Goal: Use online tool/utility: Utilize a website feature to perform a specific function

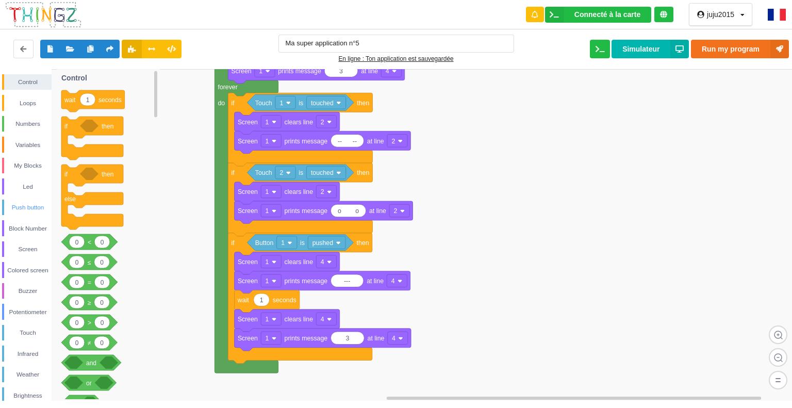
click at [33, 208] on div "Push button" at bounding box center [27, 207] width 47 height 10
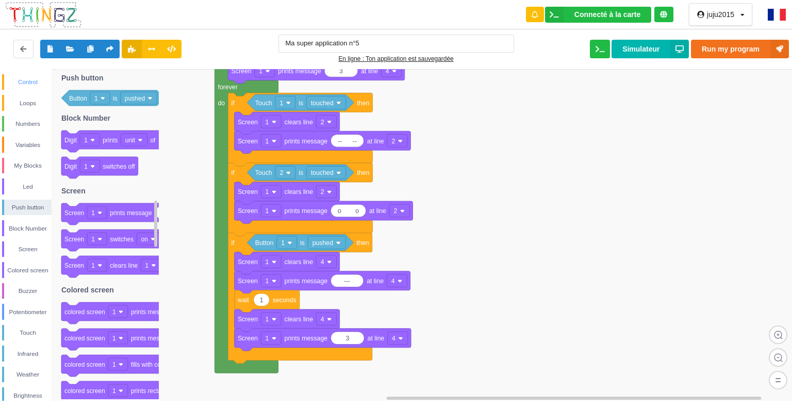
click at [27, 78] on div "Control" at bounding box center [27, 82] width 47 height 10
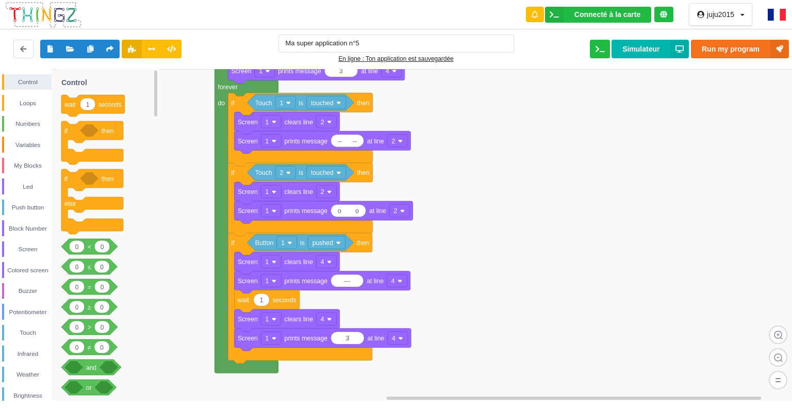
drag, startPoint x: 107, startPoint y: 131, endPoint x: 193, endPoint y: 272, distance: 165.0
click at [198, 279] on div "Control Loops Numbers Variables My Blocks Led Push button Block Number Screen C…" at bounding box center [399, 235] width 799 height 332
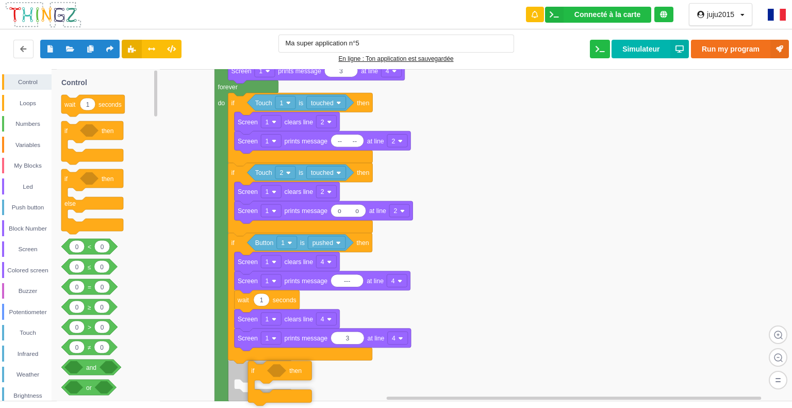
drag, startPoint x: 104, startPoint y: 129, endPoint x: 289, endPoint y: 370, distance: 303.7
click at [290, 370] on div "Control Loops Numbers Variables My Blocks Led Push button Block Number Screen C…" at bounding box center [399, 235] width 799 height 332
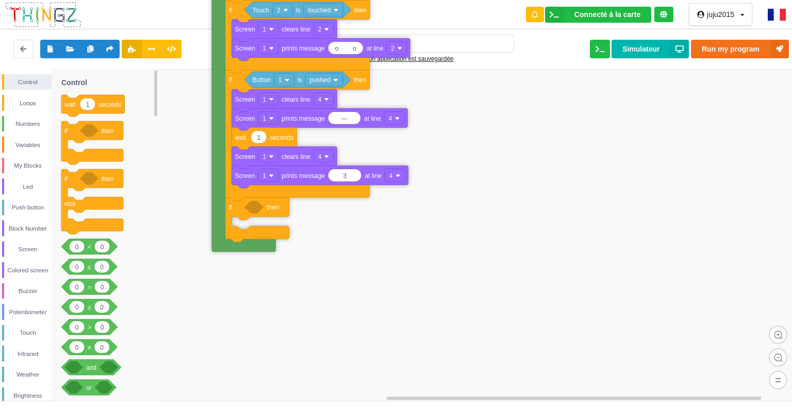
drag, startPoint x: 221, startPoint y: 308, endPoint x: 219, endPoint y: 142, distance: 165.5
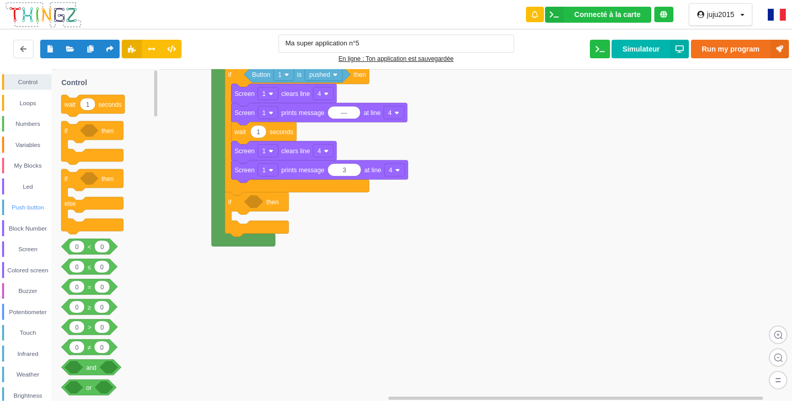
click at [38, 201] on div "Push button" at bounding box center [27, 208] width 50 height 16
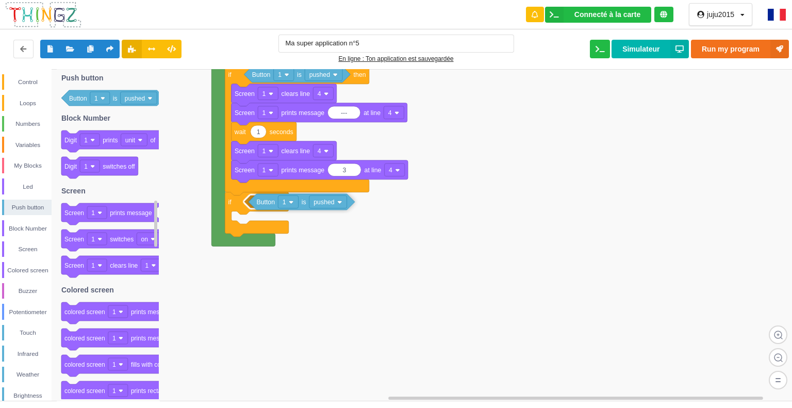
drag, startPoint x: 121, startPoint y: 96, endPoint x: 307, endPoint y: 200, distance: 213.8
click at [307, 200] on div "Control Loops Numbers Variables My Blocks Led Push button Block Number Screen C…" at bounding box center [399, 235] width 799 height 332
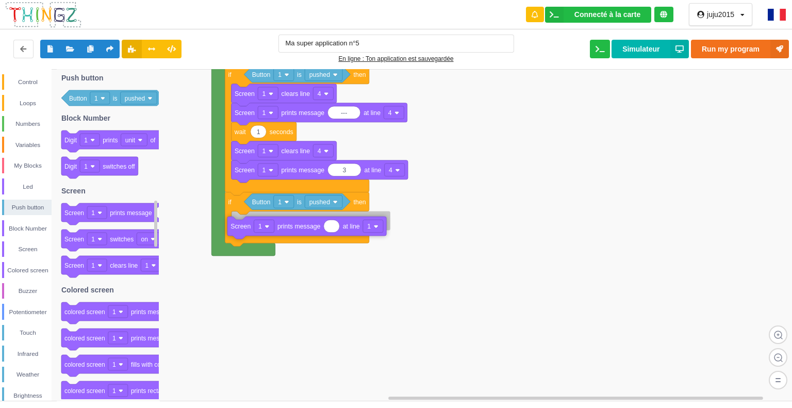
drag, startPoint x: 91, startPoint y: 217, endPoint x: 255, endPoint y: 227, distance: 164.3
click at [255, 227] on div "Control Loops Numbers Variables My Blocks Led Push button Block Number Screen C…" at bounding box center [399, 235] width 799 height 332
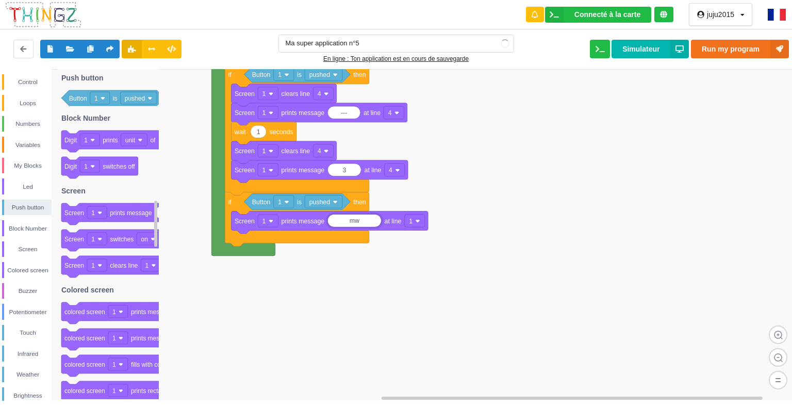
type input "m"
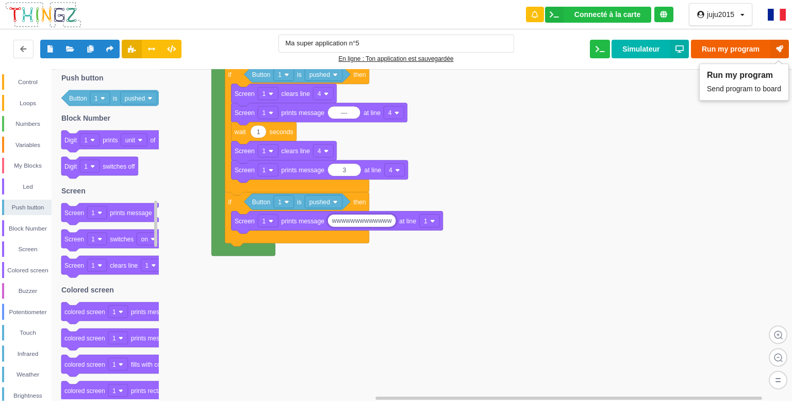
type input "wwwwwwwwwwwww"
click at [743, 47] on button "Run my program" at bounding box center [740, 49] width 98 height 19
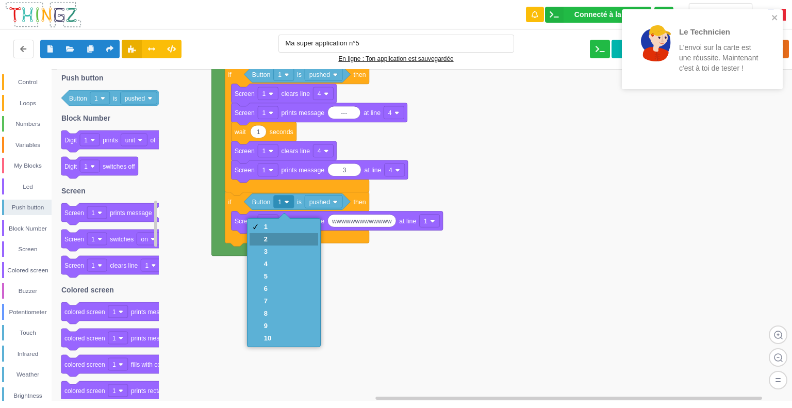
click at [276, 241] on div "2" at bounding box center [284, 239] width 69 height 12
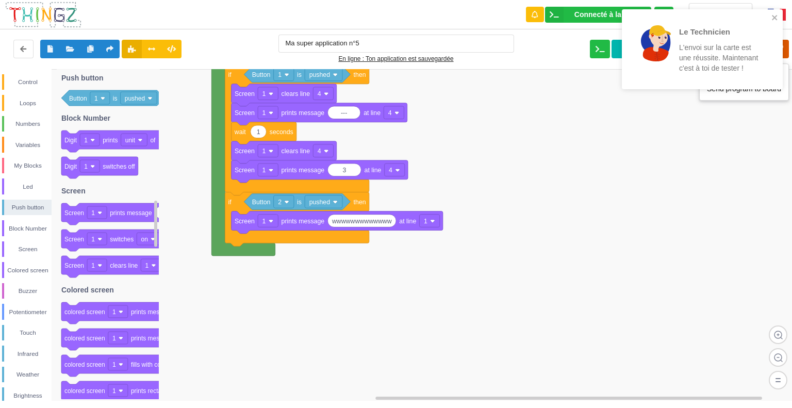
click at [785, 41] on icon at bounding box center [779, 49] width 19 height 19
click at [775, 17] on icon "close" at bounding box center [773, 17] width 5 height 5
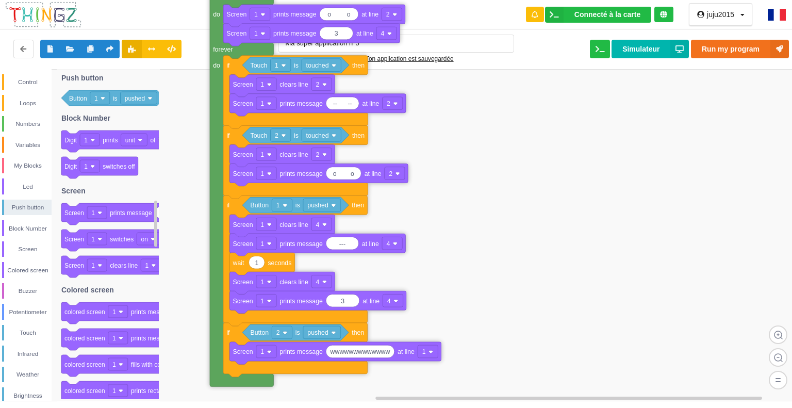
drag, startPoint x: 218, startPoint y: 130, endPoint x: 216, endPoint y: 249, distance: 119.1
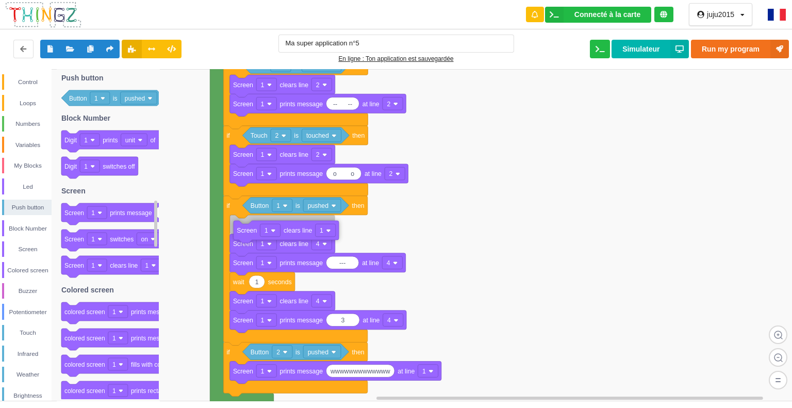
drag, startPoint x: 135, startPoint y: 267, endPoint x: 305, endPoint y: 232, distance: 173.7
click at [305, 232] on div "Control Loops Numbers Variables My Blocks Led Push button Block Number Screen C…" at bounding box center [399, 235] width 799 height 332
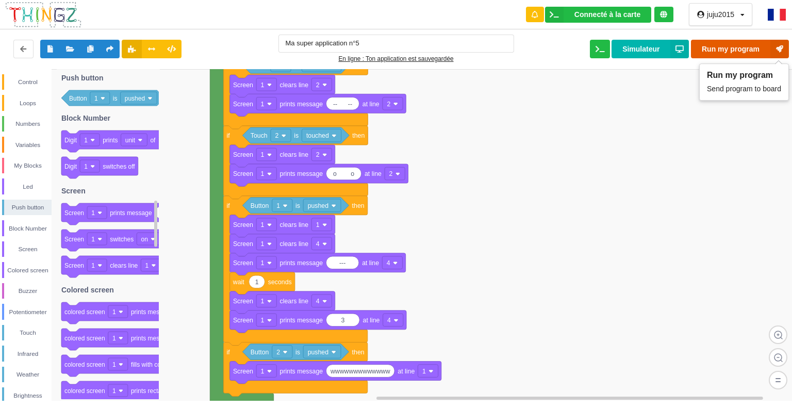
click at [726, 45] on button "Run my program" at bounding box center [740, 49] width 98 height 19
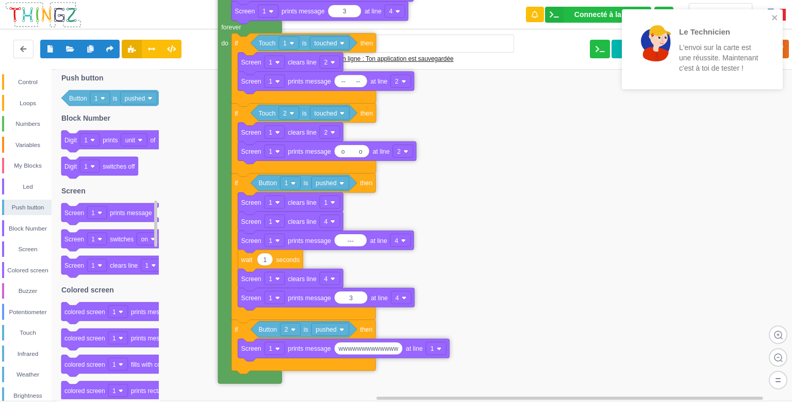
drag, startPoint x: 220, startPoint y: 118, endPoint x: 228, endPoint y: 95, distance: 23.7
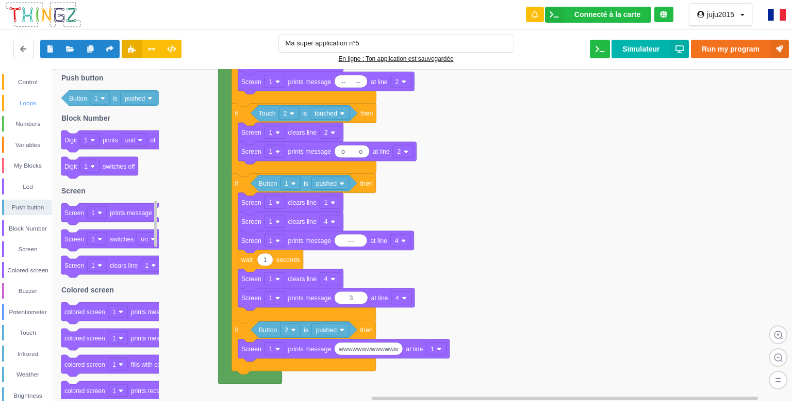
click at [36, 98] on div "Loops" at bounding box center [27, 103] width 47 height 10
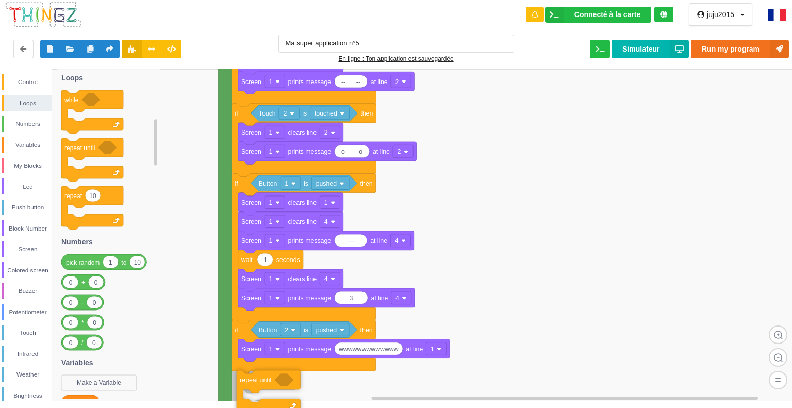
drag, startPoint x: 74, startPoint y: 157, endPoint x: 252, endPoint y: 388, distance: 291.3
click at [250, 388] on div "Control Loops Numbers Variables My Blocks Led Push button Block Number Screen C…" at bounding box center [399, 235] width 799 height 332
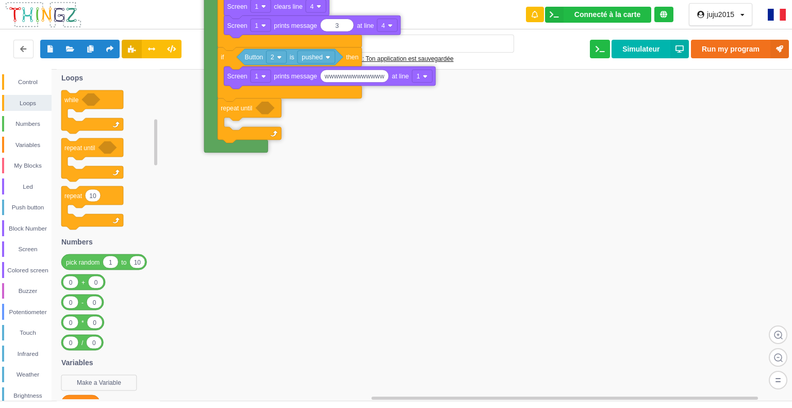
drag, startPoint x: 223, startPoint y: 384, endPoint x: 209, endPoint y: 120, distance: 264.9
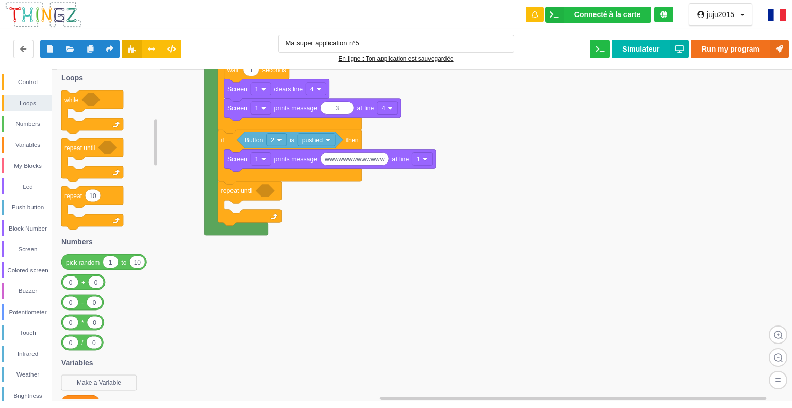
drag, startPoint x: 24, startPoint y: 182, endPoint x: 23, endPoint y: 176, distance: 5.2
click at [24, 182] on div "Led" at bounding box center [27, 187] width 47 height 10
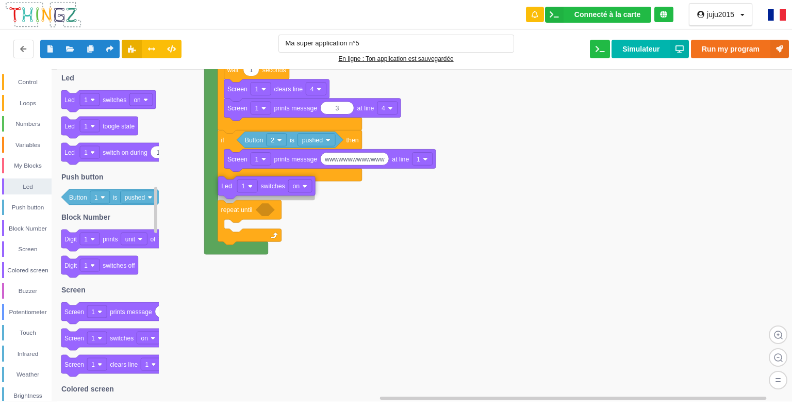
drag, startPoint x: 114, startPoint y: 98, endPoint x: 272, endPoint y: 184, distance: 179.3
click at [272, 184] on div "Control Loops Numbers Variables My Blocks Led Push button Block Number Screen C…" at bounding box center [399, 235] width 799 height 332
click at [33, 83] on div "Control" at bounding box center [27, 82] width 47 height 10
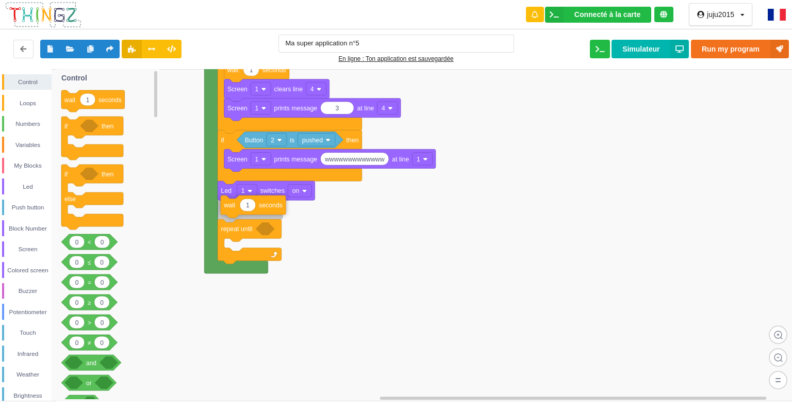
drag, startPoint x: 90, startPoint y: 106, endPoint x: 250, endPoint y: 211, distance: 190.9
click at [250, 211] on div "Control Loops Numbers Variables My Blocks Led Push button Block Number Screen C…" at bounding box center [399, 235] width 799 height 332
type input "500"
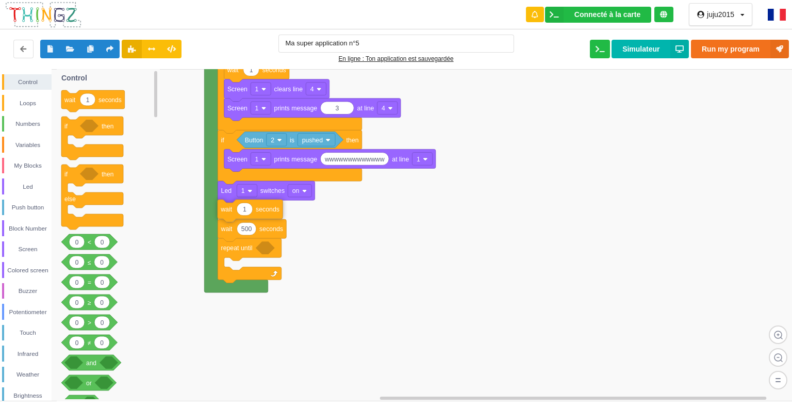
drag, startPoint x: 76, startPoint y: 94, endPoint x: 232, endPoint y: 204, distance: 190.6
click at [232, 204] on div "Control Loops Numbers Variables My Blocks Led Push button Block Number Screen C…" at bounding box center [399, 235] width 799 height 332
click at [16, 185] on div "Led" at bounding box center [27, 187] width 47 height 10
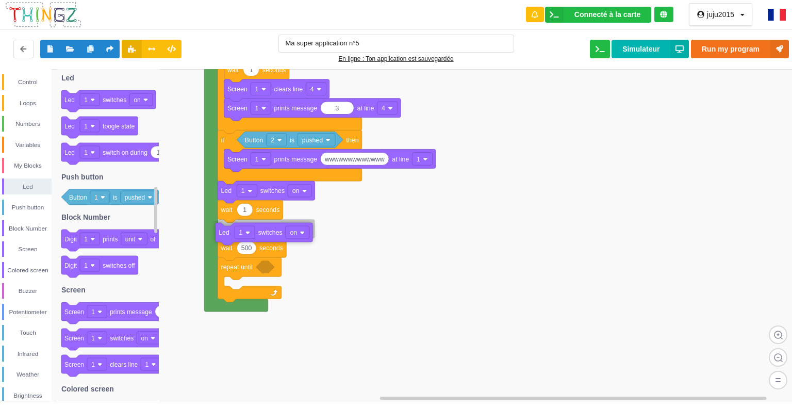
drag, startPoint x: 108, startPoint y: 100, endPoint x: 263, endPoint y: 232, distance: 203.0
click at [263, 232] on div "Control Loops Numbers Variables My Blocks Led Push button Block Number Screen C…" at bounding box center [399, 235] width 799 height 332
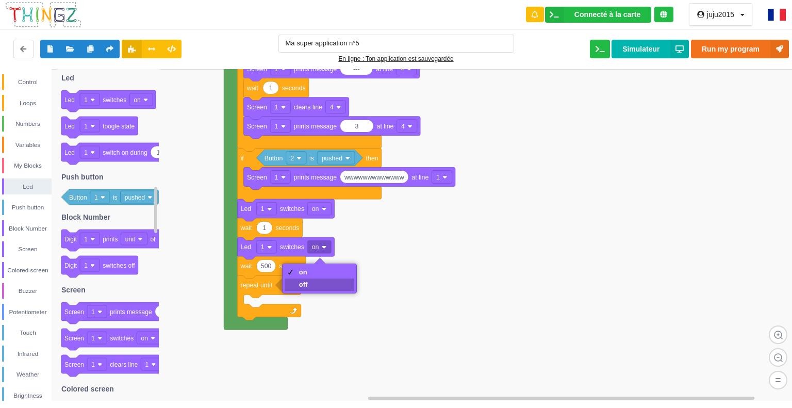
click at [310, 282] on div "off" at bounding box center [320, 284] width 70 height 12
click at [21, 330] on div "Touch" at bounding box center [27, 332] width 47 height 10
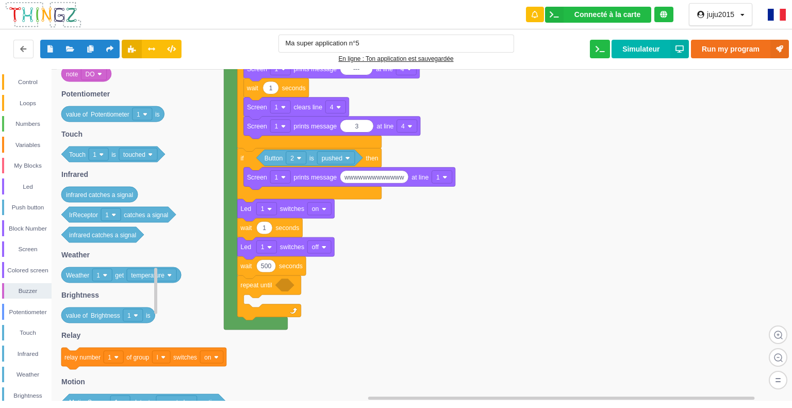
drag, startPoint x: 117, startPoint y: 99, endPoint x: 124, endPoint y: 143, distance: 44.9
click at [125, 148] on g "Touch 1 is touched" at bounding box center [113, 153] width 104 height 15
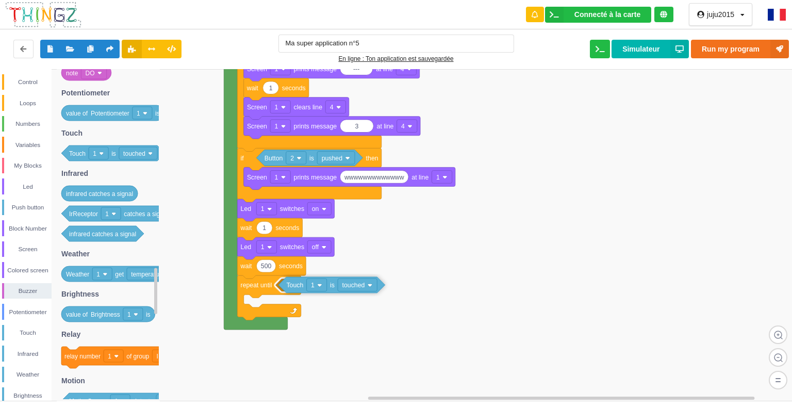
drag, startPoint x: 116, startPoint y: 152, endPoint x: 329, endPoint y: 282, distance: 249.5
click at [329, 282] on div "Control Loops Numbers Variables My Blocks Led Push button Block Number Screen C…" at bounding box center [399, 235] width 799 height 332
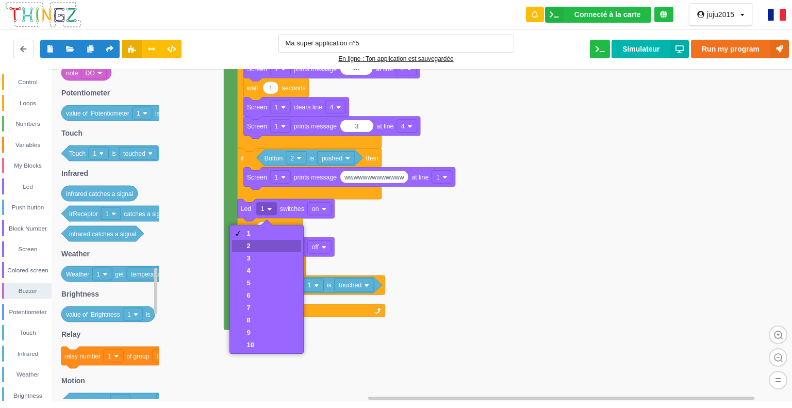
click at [259, 246] on div "2" at bounding box center [266, 246] width 69 height 12
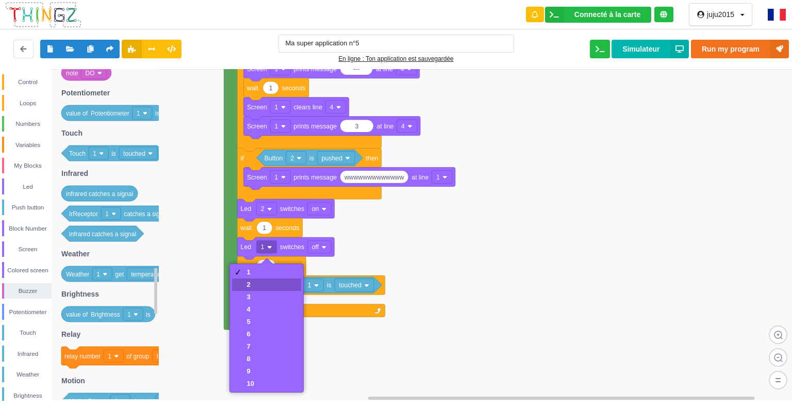
click at [266, 280] on div "2" at bounding box center [266, 284] width 69 height 12
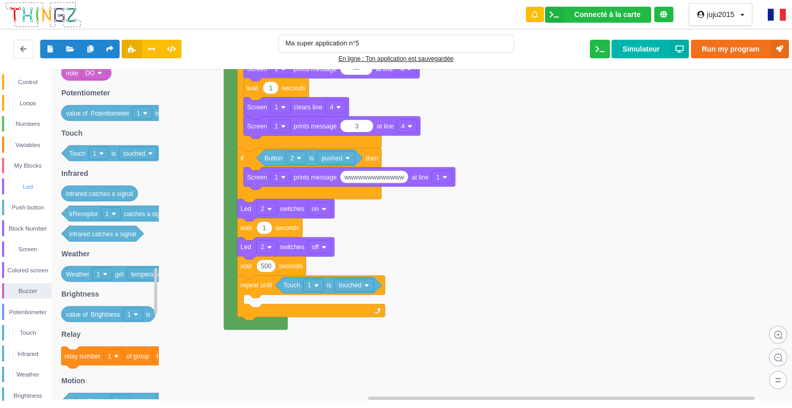
click at [29, 180] on div "Led" at bounding box center [27, 186] width 50 height 16
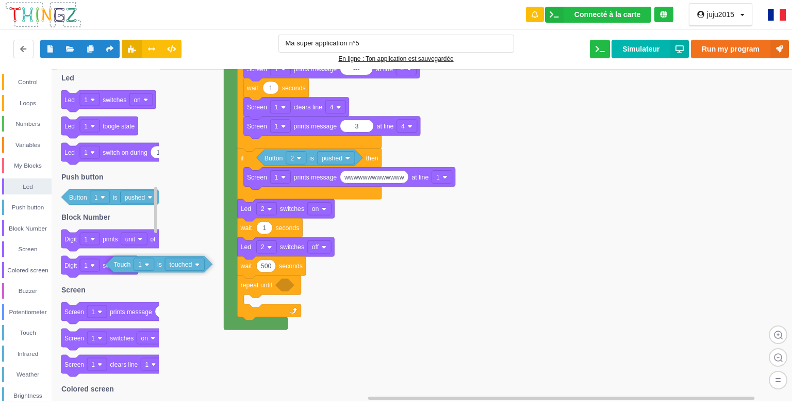
drag, startPoint x: 327, startPoint y: 285, endPoint x: 153, endPoint y: 262, distance: 175.3
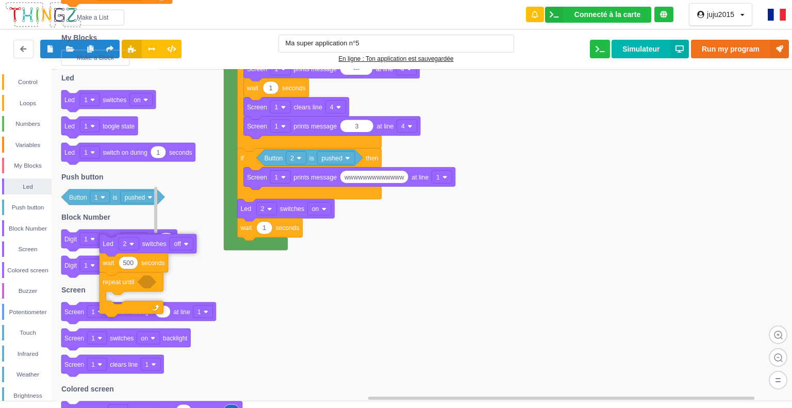
drag, startPoint x: 257, startPoint y: 250, endPoint x: 122, endPoint y: 247, distance: 135.1
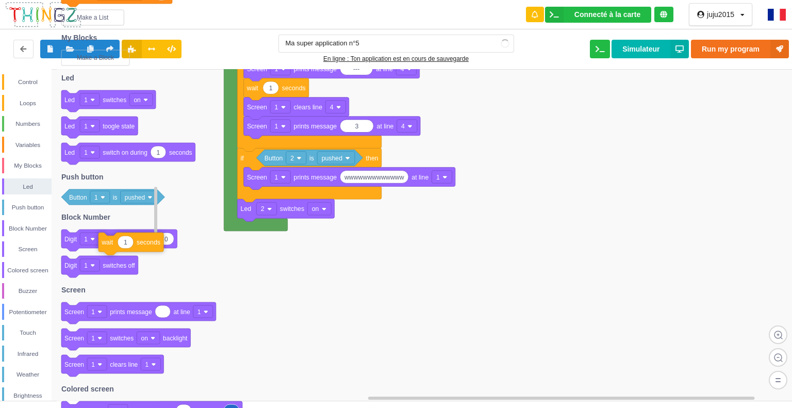
drag, startPoint x: 267, startPoint y: 234, endPoint x: 132, endPoint y: 247, distance: 135.8
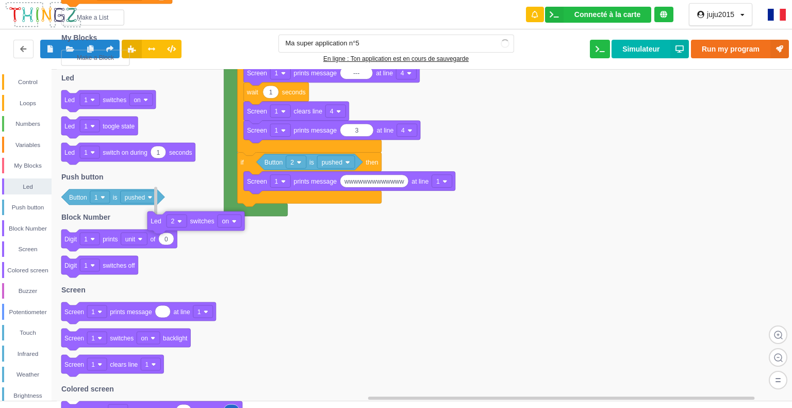
drag, startPoint x: 273, startPoint y: 219, endPoint x: 136, endPoint y: 233, distance: 138.3
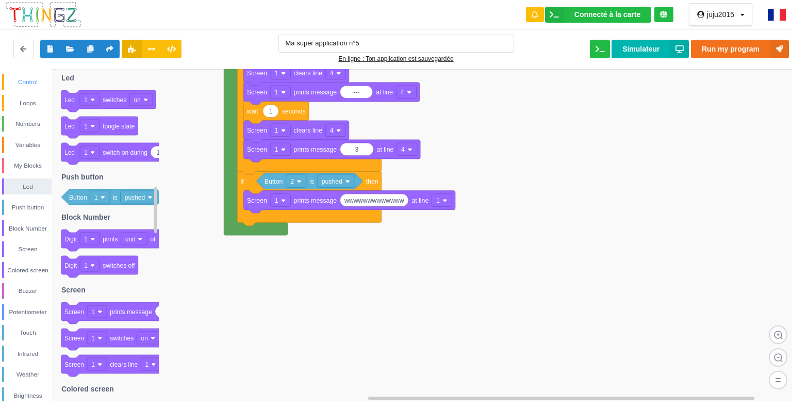
click at [34, 84] on div "Control" at bounding box center [27, 82] width 47 height 10
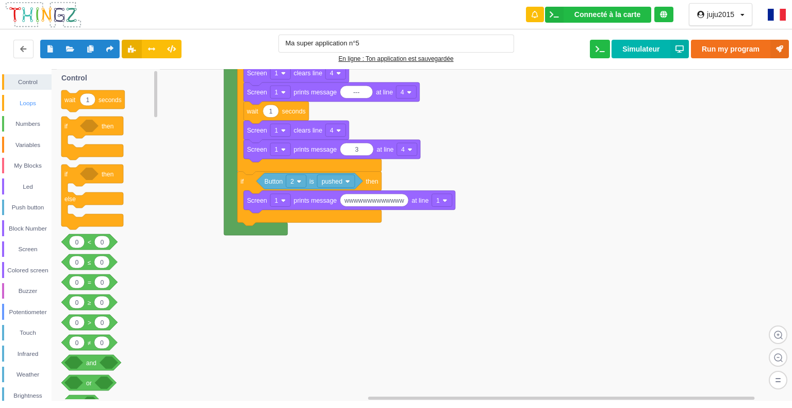
click at [30, 98] on div "Loops" at bounding box center [27, 103] width 47 height 10
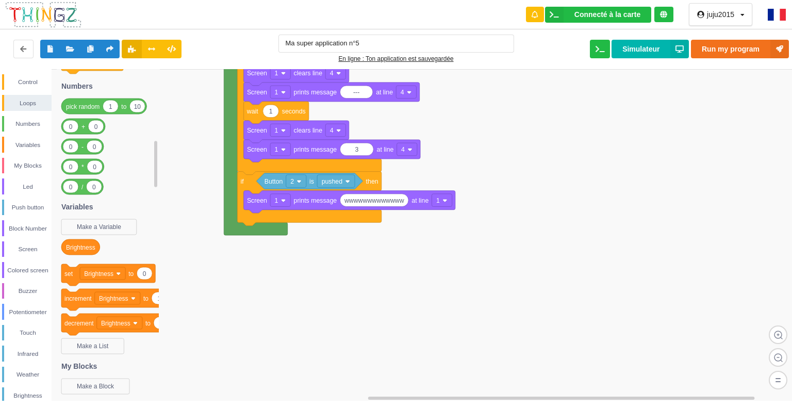
drag, startPoint x: 153, startPoint y: 146, endPoint x: 179, endPoint y: 25, distance: 123.6
click at [183, 0] on html "Connecté à la carte Réglages Ouvrir le moniteur automatiquement Connexion autom…" at bounding box center [396, 204] width 792 height 408
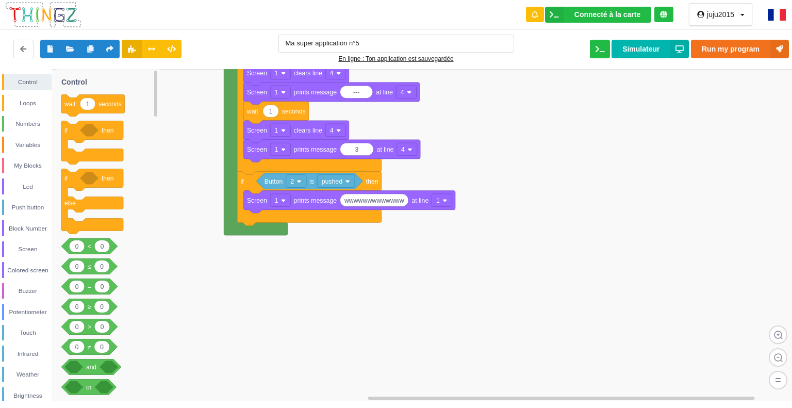
drag, startPoint x: 155, startPoint y: 174, endPoint x: 169, endPoint y: 105, distance: 70.0
click at [169, 105] on div "Control Loops Numbers Variables My Blocks Led Push button Block Number Screen C…" at bounding box center [399, 235] width 799 height 332
drag, startPoint x: 153, startPoint y: 98, endPoint x: 155, endPoint y: 152, distance: 53.2
click at [155, 152] on rect at bounding box center [156, 235] width 6 height 330
drag, startPoint x: 153, startPoint y: 87, endPoint x: 154, endPoint y: 115, distance: 27.9
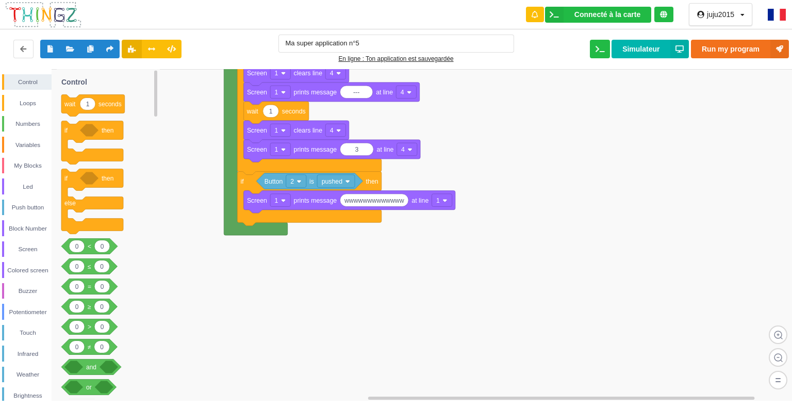
click at [154, 116] on rect at bounding box center [156, 235] width 6 height 330
drag, startPoint x: 151, startPoint y: 76, endPoint x: 154, endPoint y: 107, distance: 31.1
click at [154, 109] on div "Control Loops Numbers Variables My Blocks Led Push button Block Number Screen C…" at bounding box center [399, 235] width 799 height 332
drag, startPoint x: 154, startPoint y: 100, endPoint x: 155, endPoint y: 75, distance: 25.3
click at [155, 73] on rect at bounding box center [155, 93] width 3 height 46
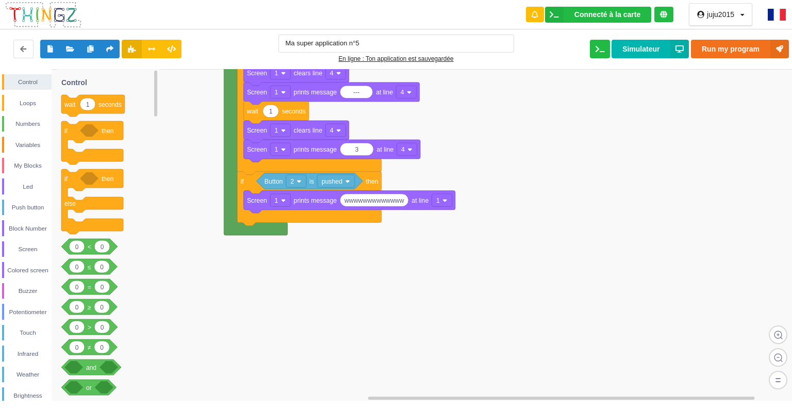
drag, startPoint x: 154, startPoint y: 92, endPoint x: 155, endPoint y: 112, distance: 20.6
click at [155, 124] on rect at bounding box center [156, 235] width 6 height 330
drag, startPoint x: 154, startPoint y: 78, endPoint x: 153, endPoint y: 87, distance: 9.3
click at [153, 88] on rect at bounding box center [156, 235] width 6 height 330
click at [25, 98] on div "Loops" at bounding box center [27, 103] width 47 height 10
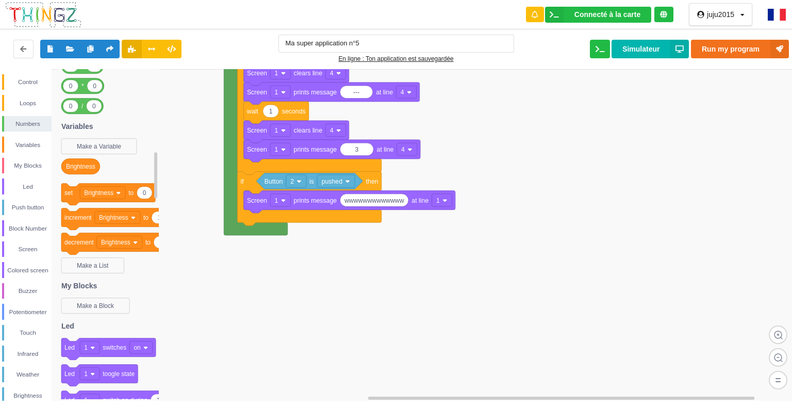
drag, startPoint x: 155, startPoint y: 142, endPoint x: 155, endPoint y: 175, distance: 33.0
click at [155, 175] on rect at bounding box center [155, 175] width 3 height 46
drag, startPoint x: 153, startPoint y: 167, endPoint x: 152, endPoint y: 183, distance: 16.0
click at [152, 185] on div "Control Loops Numbers Variables My Blocks Led Push button Block Number Screen C…" at bounding box center [399, 235] width 799 height 332
drag, startPoint x: 154, startPoint y: 175, endPoint x: 153, endPoint y: 186, distance: 10.3
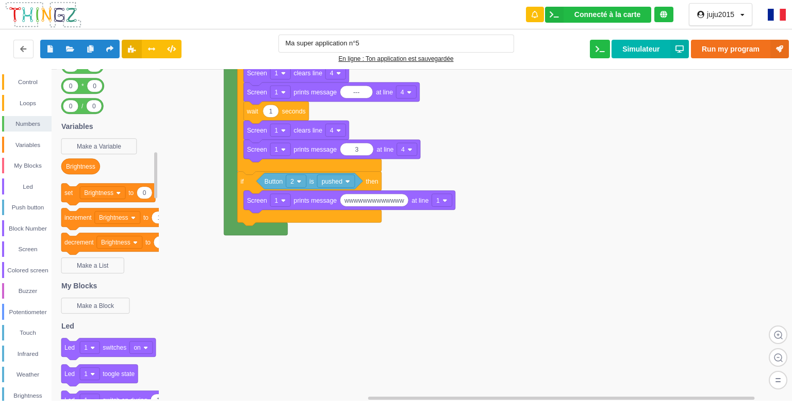
click at [156, 195] on g at bounding box center [156, 235] width 6 height 330
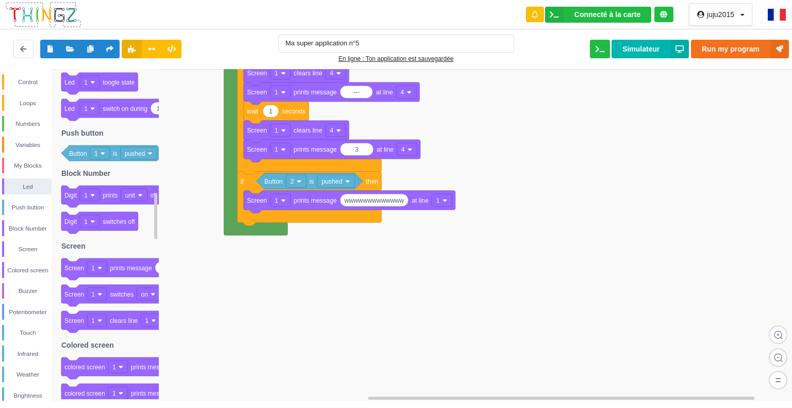
drag, startPoint x: 155, startPoint y: 159, endPoint x: 157, endPoint y: 200, distance: 40.8
click at [157, 200] on rect at bounding box center [155, 216] width 3 height 46
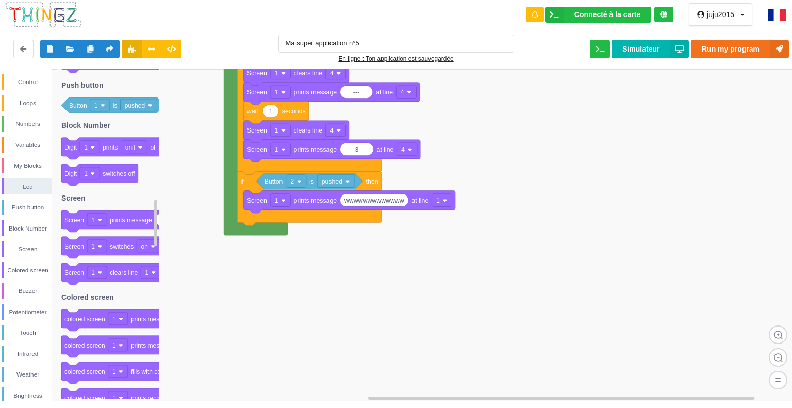
click at [155, 209] on rect at bounding box center [155, 223] width 3 height 46
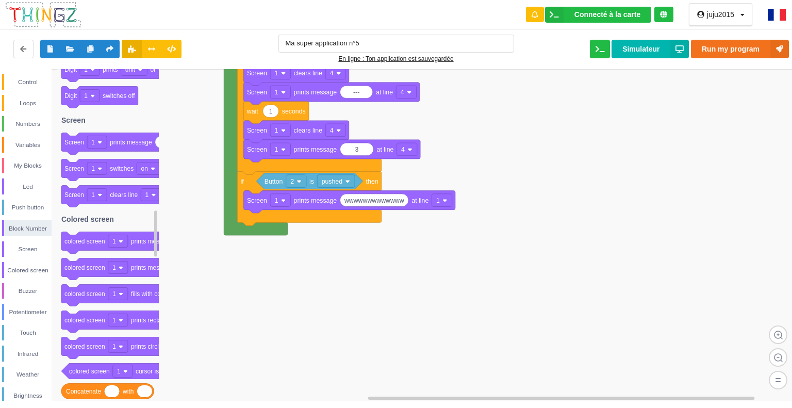
drag, startPoint x: 154, startPoint y: 208, endPoint x: 154, endPoint y: 220, distance: 11.9
click at [154, 220] on g at bounding box center [156, 235] width 6 height 330
drag, startPoint x: 153, startPoint y: 222, endPoint x: 153, endPoint y: 241, distance: 18.6
click at [153, 241] on icon at bounding box center [156, 235] width 6 height 330
click at [34, 76] on div "Control" at bounding box center [27, 82] width 50 height 16
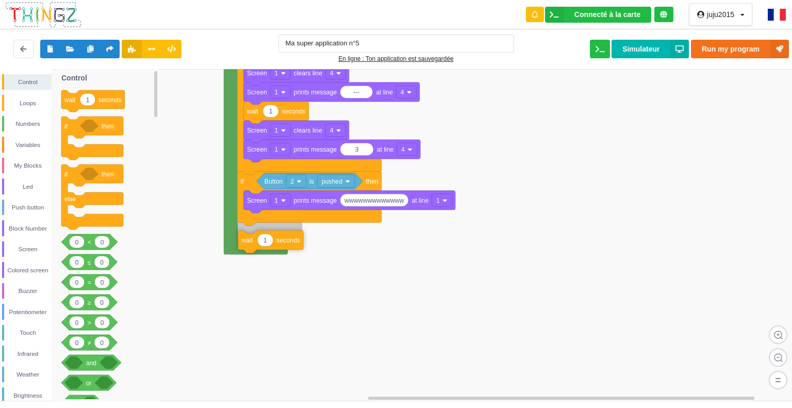
drag, startPoint x: 104, startPoint y: 103, endPoint x: 281, endPoint y: 244, distance: 226.8
click at [281, 244] on div "Control Loops Numbers Variables My Blocks Led Push button Block Number Screen C…" at bounding box center [399, 235] width 799 height 332
type input "5"
type input "60"
drag, startPoint x: 252, startPoint y: 238, endPoint x: 255, endPoint y: 246, distance: 9.3
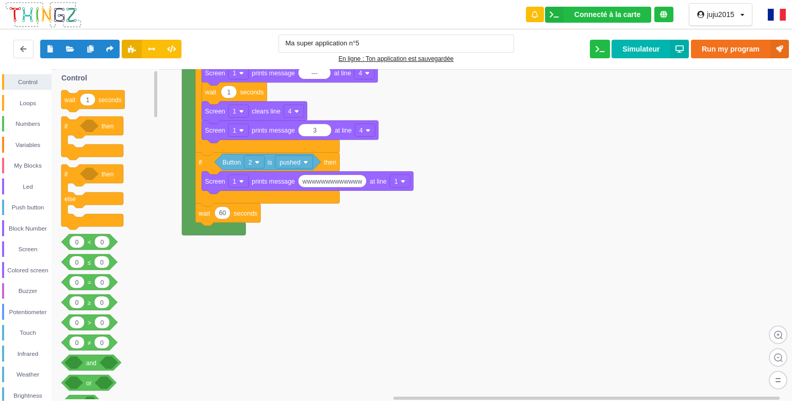
drag, startPoint x: 194, startPoint y: 213, endPoint x: 215, endPoint y: 215, distance: 20.7
click at [184, 200] on rect at bounding box center [399, 235] width 799 height 332
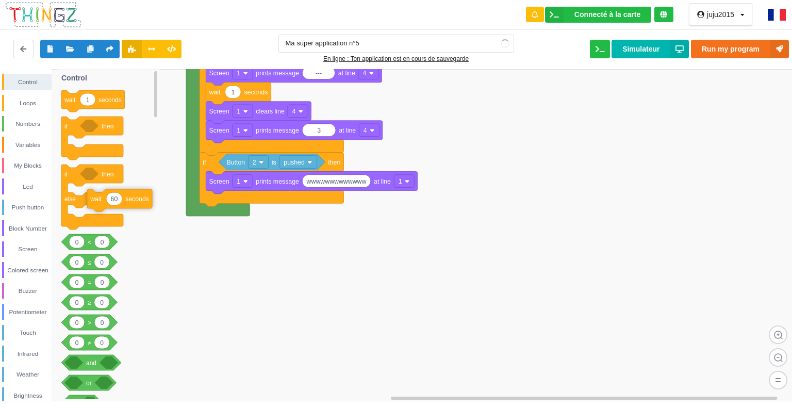
drag, startPoint x: 244, startPoint y: 218, endPoint x: 124, endPoint y: 203, distance: 121.1
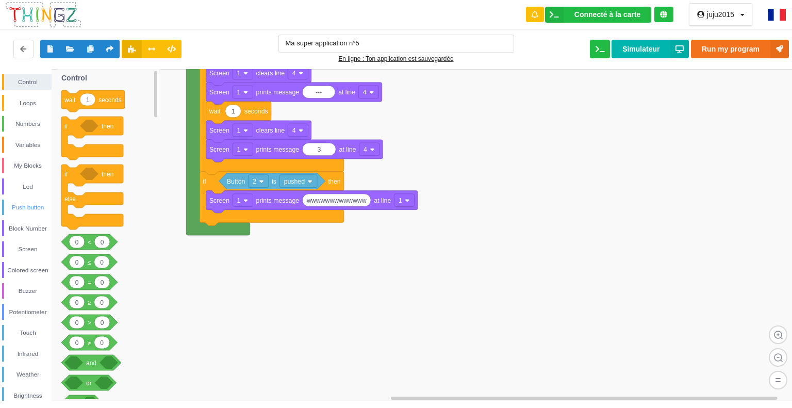
click at [39, 200] on div "Push button" at bounding box center [27, 208] width 50 height 16
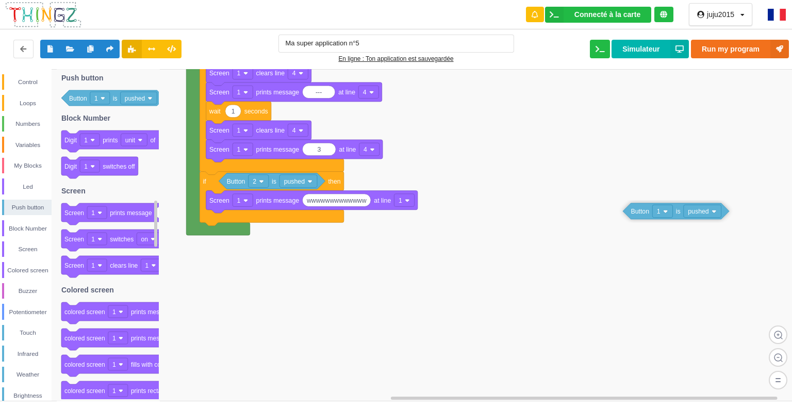
drag, startPoint x: 120, startPoint y: 104, endPoint x: 674, endPoint y: 218, distance: 566.0
click at [676, 217] on div "Control Loops Numbers Variables My Blocks Led Push button Block Number Screen C…" at bounding box center [399, 235] width 799 height 332
click at [31, 80] on div "Control" at bounding box center [27, 82] width 47 height 10
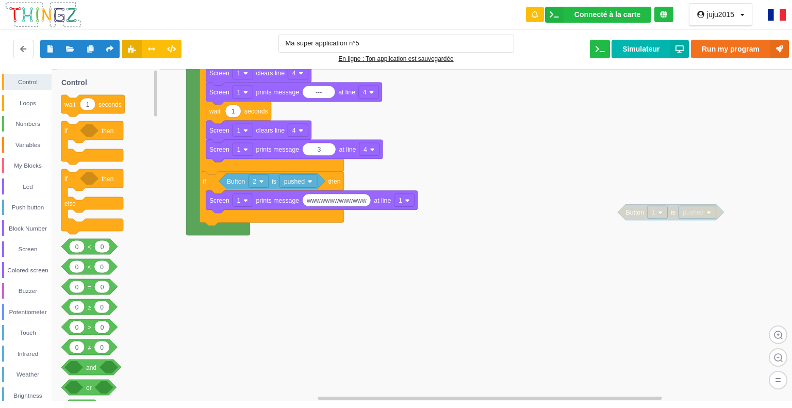
drag, startPoint x: 110, startPoint y: 130, endPoint x: 141, endPoint y: 165, distance: 46.4
click at [179, 201] on div "Control Loops Numbers Variables My Blocks Led Push button Block Number Screen C…" at bounding box center [399, 235] width 799 height 332
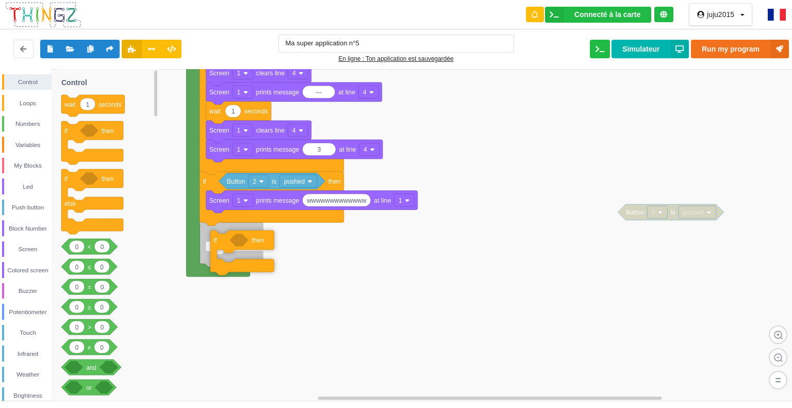
drag, startPoint x: 106, startPoint y: 133, endPoint x: 252, endPoint y: 246, distance: 184.1
click at [252, 246] on div "Control Loops Numbers Variables My Blocks Led Push button Block Number Screen C…" at bounding box center [399, 235] width 799 height 332
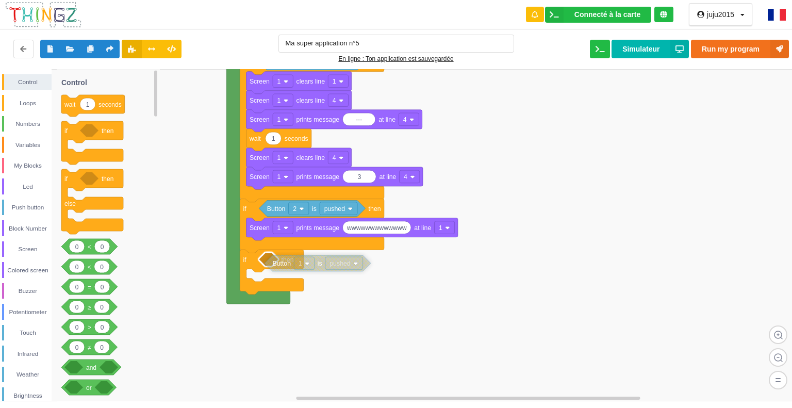
drag, startPoint x: 684, startPoint y: 241, endPoint x: 292, endPoint y: 265, distance: 392.6
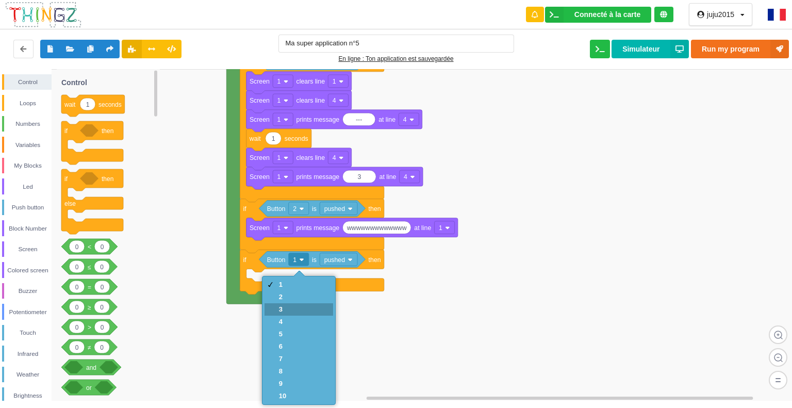
click at [294, 309] on div "3" at bounding box center [299, 309] width 69 height 12
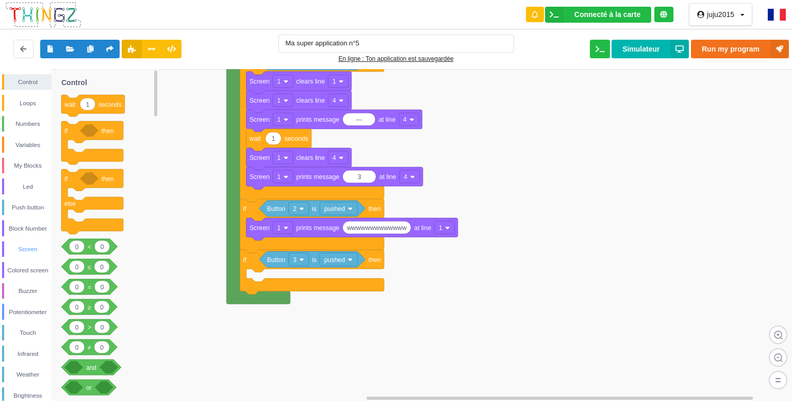
click at [20, 244] on div "Screen" at bounding box center [27, 249] width 47 height 10
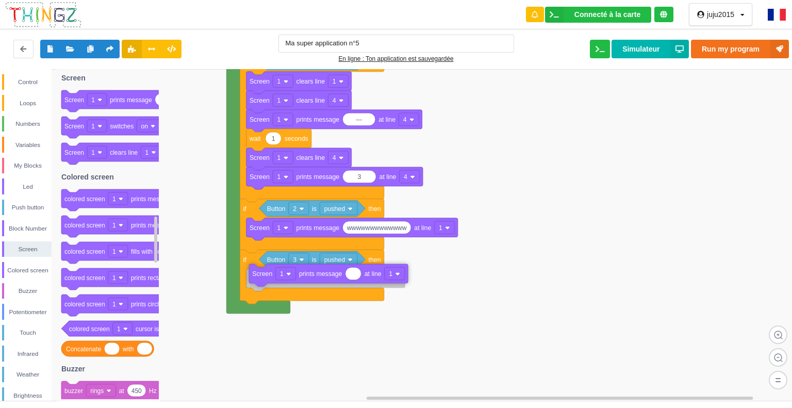
drag, startPoint x: 144, startPoint y: 103, endPoint x: 332, endPoint y: 276, distance: 255.1
click at [332, 276] on div "Control Loops Numbers Variables My Blocks Led Push button Block Number Screen C…" at bounding box center [399, 235] width 799 height 332
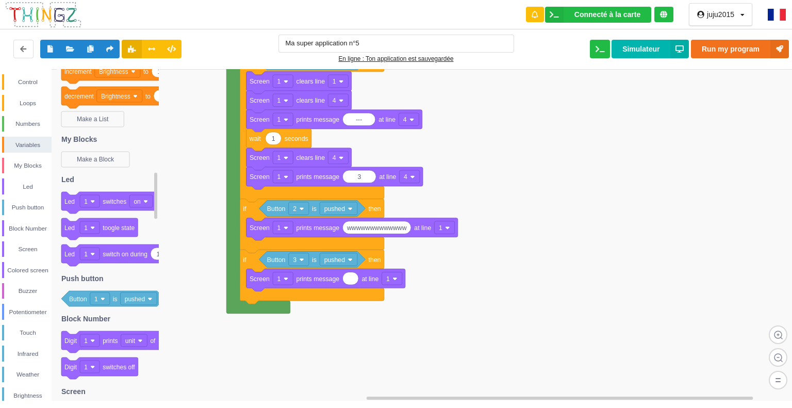
drag, startPoint x: 157, startPoint y: 98, endPoint x: 234, endPoint y: 171, distance: 105.8
click at [281, 239] on div "Control Loops Numbers Variables My Blocks Led Push button Block Number Screen C…" at bounding box center [399, 235] width 799 height 332
click at [31, 243] on div "Screen" at bounding box center [27, 249] width 50 height 16
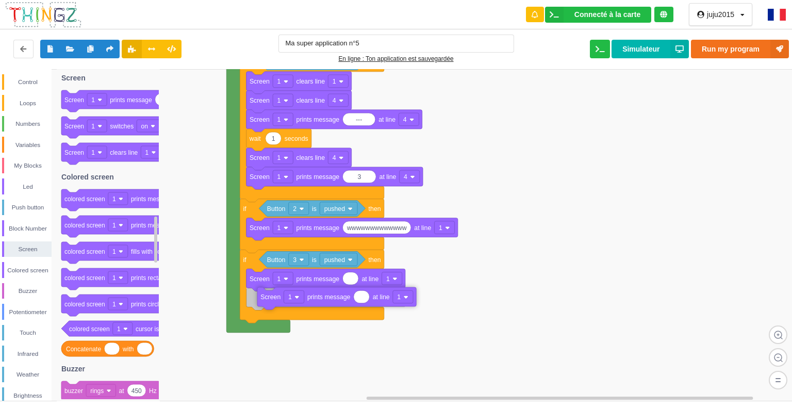
drag, startPoint x: 171, startPoint y: 102, endPoint x: 367, endPoint y: 299, distance: 277.8
click at [367, 299] on div "Control Loops Numbers Variables My Blocks Led Push button Block Number Screen C…" at bounding box center [399, 235] width 799 height 332
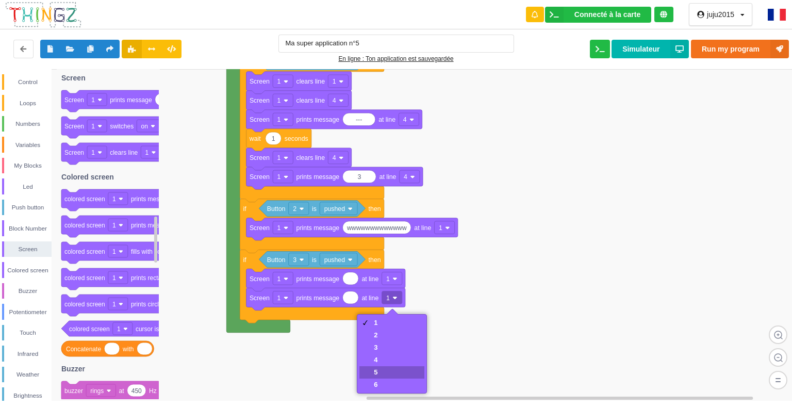
click at [380, 368] on div "5" at bounding box center [391, 372] width 65 height 12
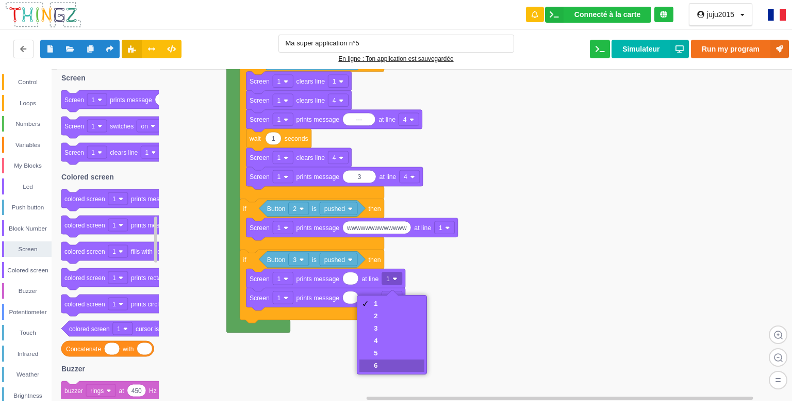
click at [394, 365] on div "6" at bounding box center [391, 365] width 65 height 12
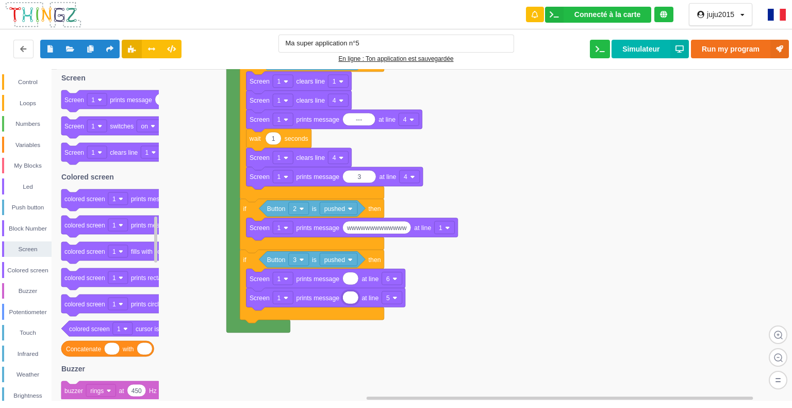
click at [350, 299] on input at bounding box center [350, 297] width 15 height 12
type input "!"
click at [345, 299] on input ")" at bounding box center [350, 297] width 15 height 12
click at [362, 298] on input ")" at bounding box center [354, 297] width 23 height 12
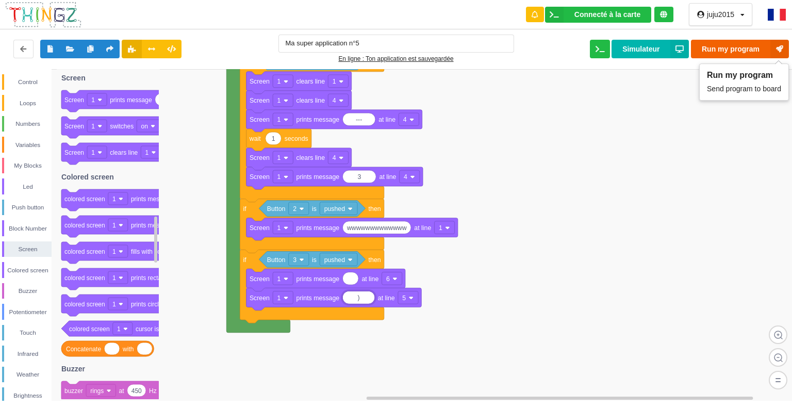
type input ")"
click at [723, 45] on button "Run my program" at bounding box center [740, 49] width 98 height 19
click at [352, 278] on input at bounding box center [350, 278] width 15 height 12
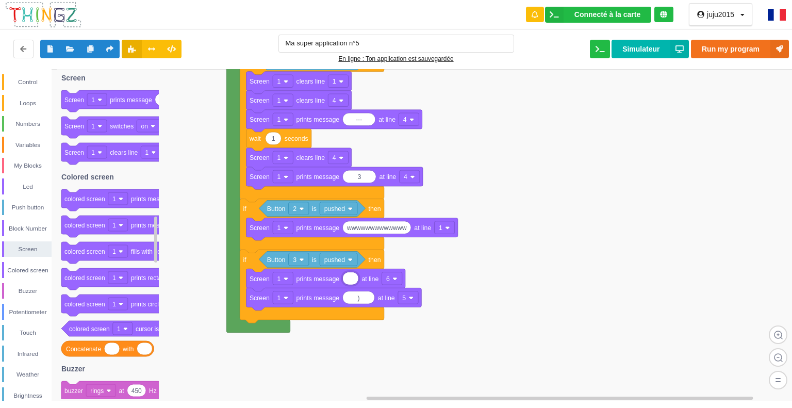
click at [357, 281] on input at bounding box center [350, 278] width 15 height 12
type input "i"
click at [361, 278] on input "I-I" at bounding box center [355, 278] width 25 height 12
click at [364, 278] on input "I I" at bounding box center [355, 278] width 24 height 12
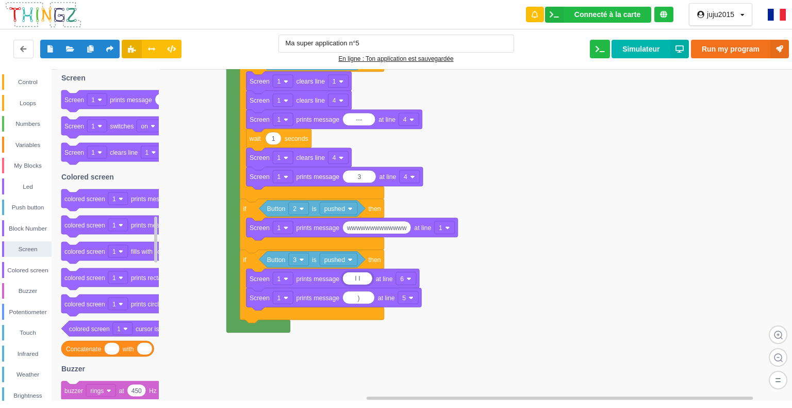
type input "I I"
click at [34, 81] on div "Control" at bounding box center [27, 82] width 47 height 10
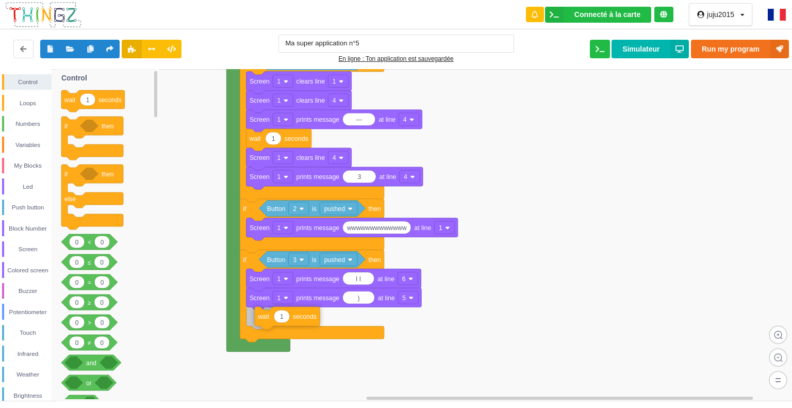
drag, startPoint x: 77, startPoint y: 102, endPoint x: 271, endPoint y: 318, distance: 290.3
click at [271, 318] on div "Control Loops Numbers Variables My Blocks Led Push button Block Number Screen C…" at bounding box center [399, 235] width 799 height 332
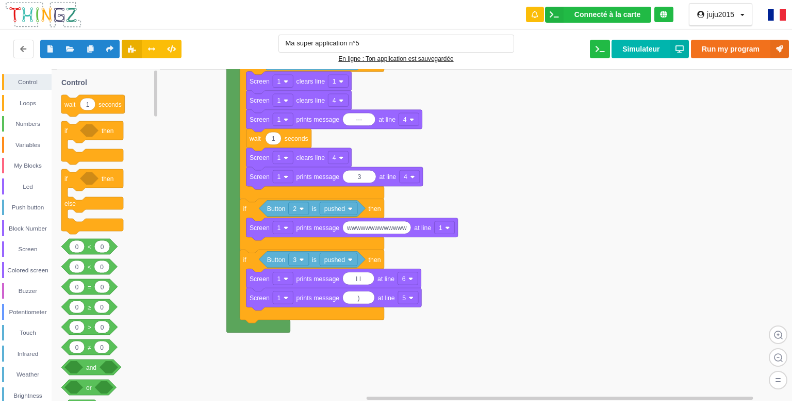
drag, startPoint x: 111, startPoint y: 98, endPoint x: 136, endPoint y: 148, distance: 55.6
click at [149, 169] on icon "1 wait seconds if then if then else 0 0 < 0 0 ≤ 0 0 = 0 0 ≥ 0 0 > 0 0 ≠ and or …" at bounding box center [108, 235] width 103 height 332
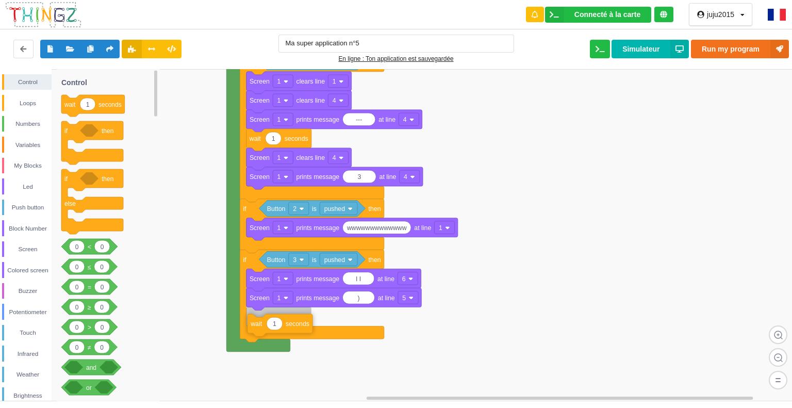
drag, startPoint x: 100, startPoint y: 103, endPoint x: 286, endPoint y: 321, distance: 286.8
click at [286, 321] on div "Control Loops Numbers Variables My Blocks Led Push button Block Number Screen C…" at bounding box center [399, 235] width 799 height 332
type input "60"
click at [31, 185] on div "Led" at bounding box center [27, 187] width 47 height 10
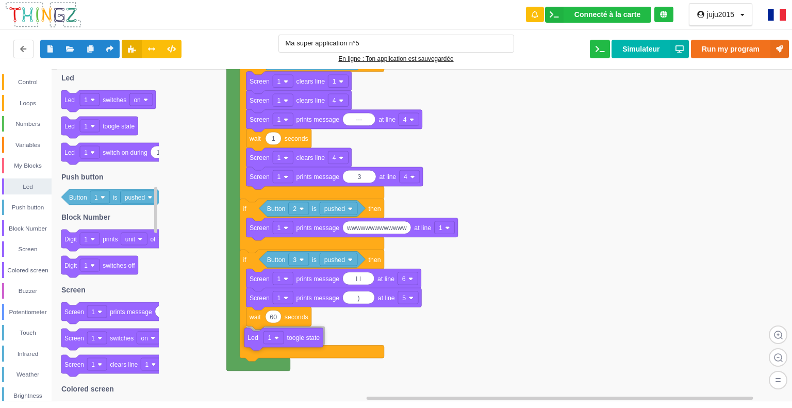
drag, startPoint x: 118, startPoint y: 124, endPoint x: 301, endPoint y: 336, distance: 280.0
click at [301, 336] on div "Control Loops Numbers Variables My Blocks Led Push button Block Number Screen C…" at bounding box center [399, 235] width 799 height 332
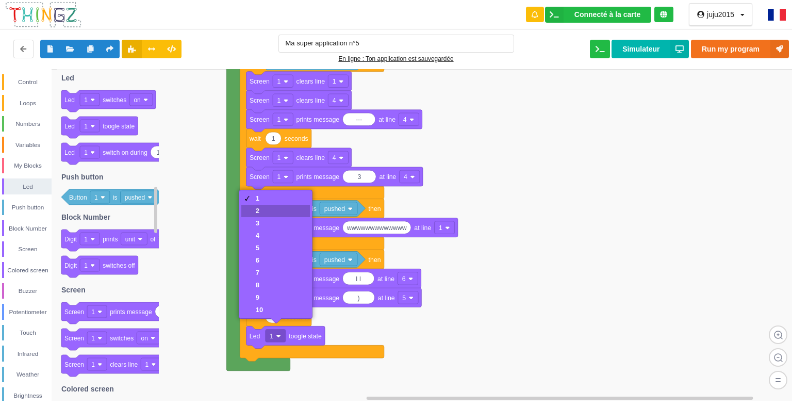
click at [251, 211] on div "2" at bounding box center [275, 211] width 69 height 12
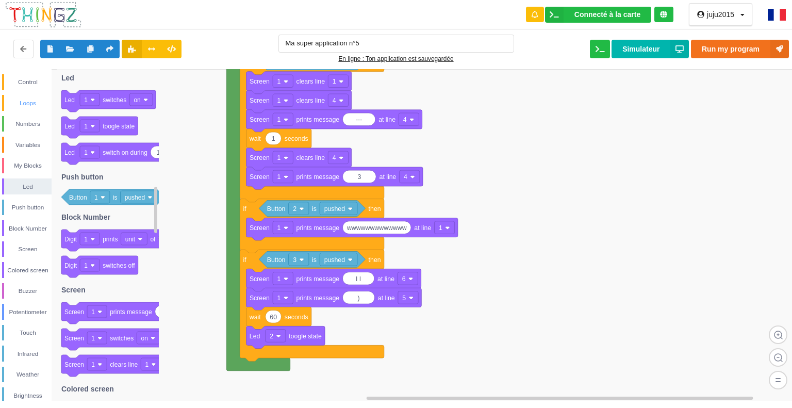
click at [26, 102] on div "Loops" at bounding box center [27, 103] width 47 height 10
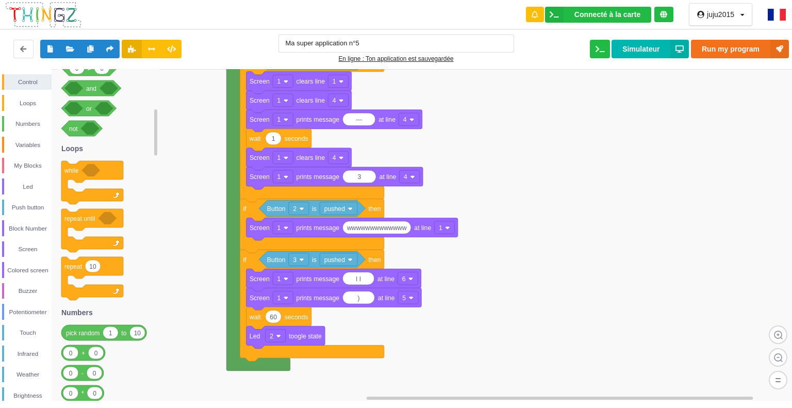
drag, startPoint x: 84, startPoint y: 153, endPoint x: 104, endPoint y: 201, distance: 51.3
click at [104, 209] on g "repeat until" at bounding box center [92, 230] width 62 height 43
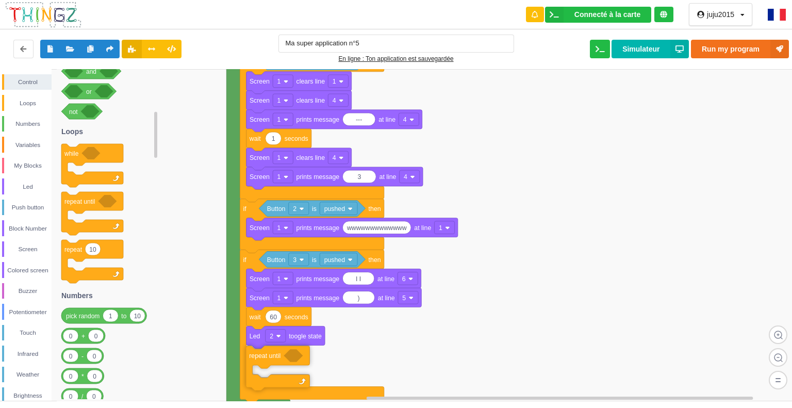
drag, startPoint x: 93, startPoint y: 205, endPoint x: 277, endPoint y: 359, distance: 240.1
click at [277, 359] on div "Control Loops Numbers Variables My Blocks Led Push button Block Number Screen C…" at bounding box center [399, 235] width 799 height 332
click at [31, 335] on div "Touch" at bounding box center [27, 332] width 47 height 10
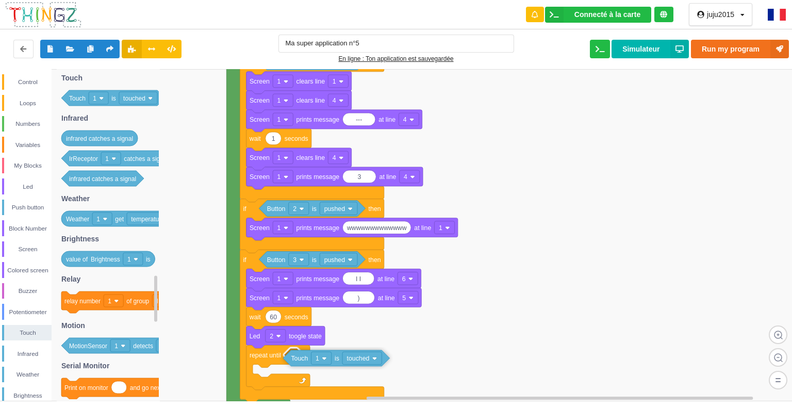
drag, startPoint x: 113, startPoint y: 100, endPoint x: 335, endPoint y: 359, distance: 341.3
click at [335, 359] on div "Control Loops Numbers Variables My Blocks Led Push button Block Number Screen C…" at bounding box center [399, 235] width 799 height 332
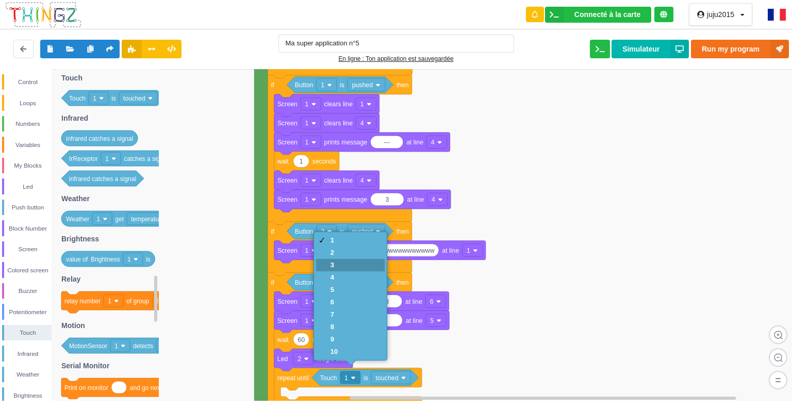
click at [336, 265] on div "3" at bounding box center [334, 265] width 7 height 8
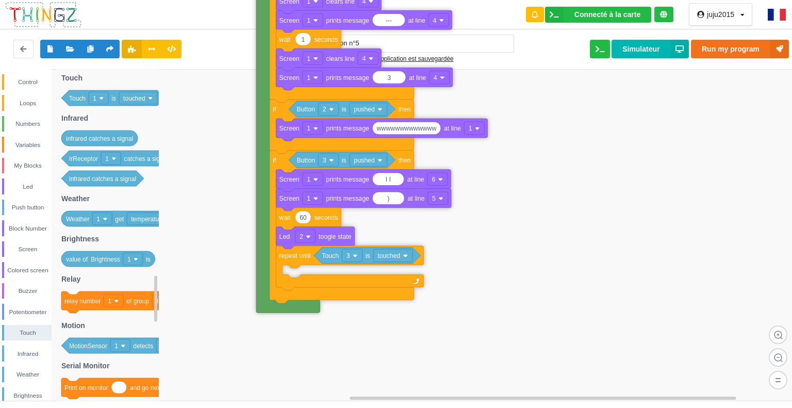
drag, startPoint x: 263, startPoint y: 381, endPoint x: 268, endPoint y: 250, distance: 131.1
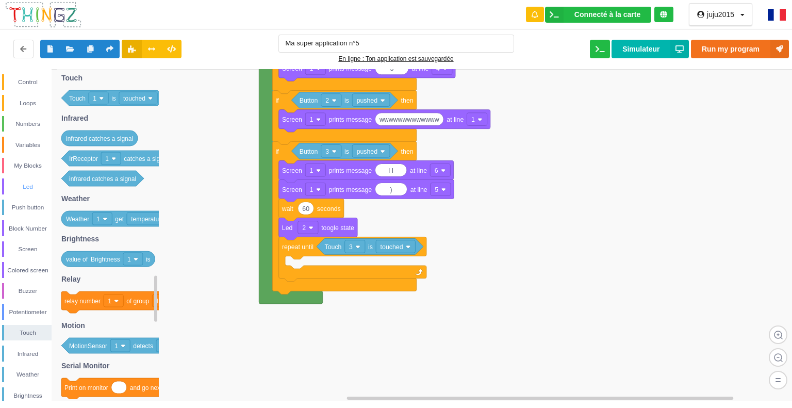
click at [27, 178] on div "Led" at bounding box center [27, 186] width 50 height 16
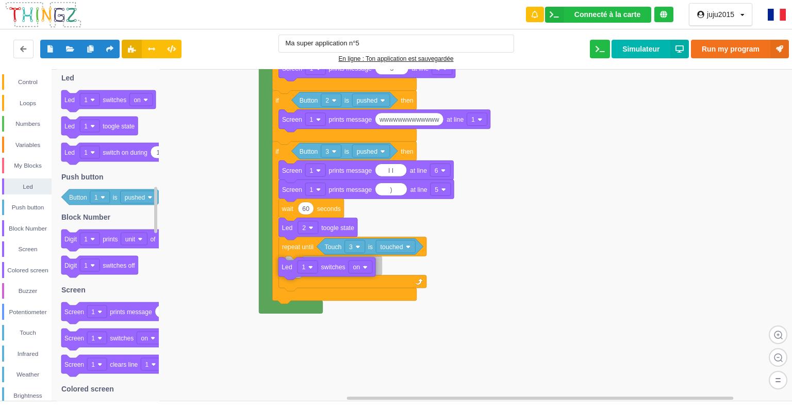
drag, startPoint x: 117, startPoint y: 104, endPoint x: 334, endPoint y: 271, distance: 273.8
click at [334, 271] on div "Control Loops Numbers Variables My Blocks Led Push button Block Number Screen C…" at bounding box center [399, 235] width 799 height 332
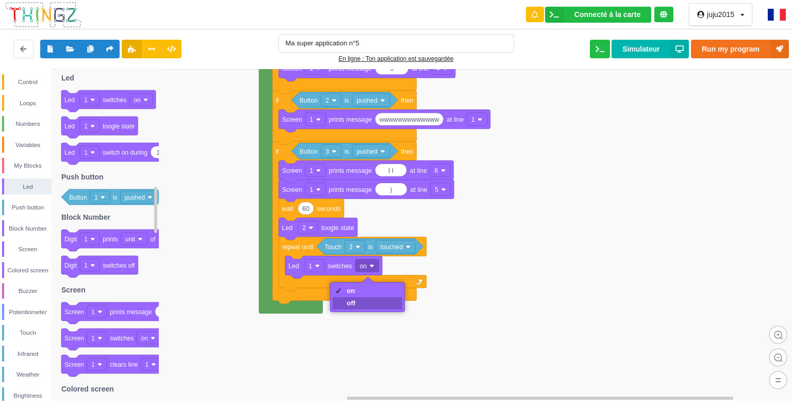
click at [352, 303] on div "off" at bounding box center [351, 303] width 9 height 8
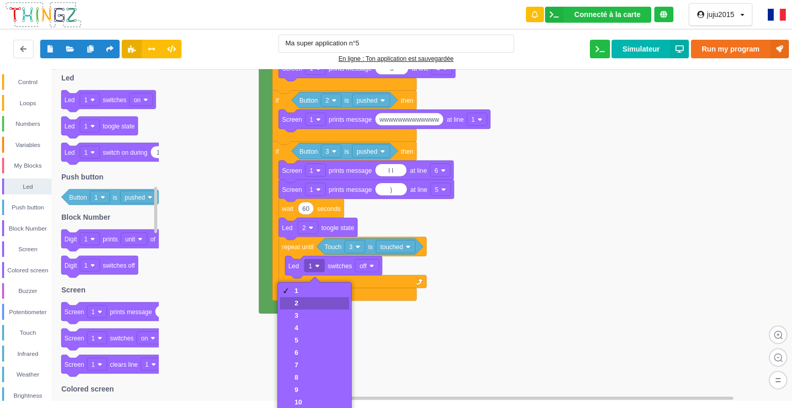
click at [316, 304] on div "2" at bounding box center [314, 303] width 69 height 12
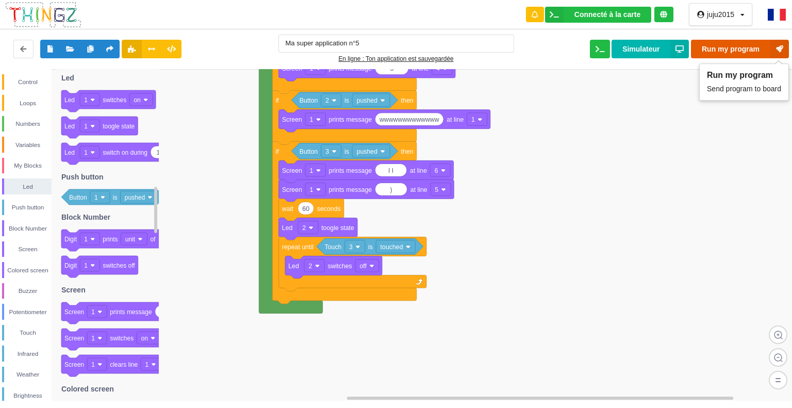
click at [709, 48] on button "Run my program" at bounding box center [740, 49] width 98 height 19
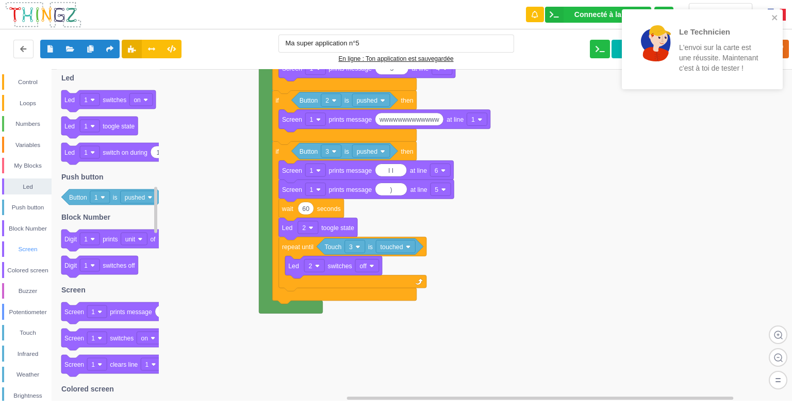
click at [28, 246] on div "Screen" at bounding box center [27, 249] width 47 height 10
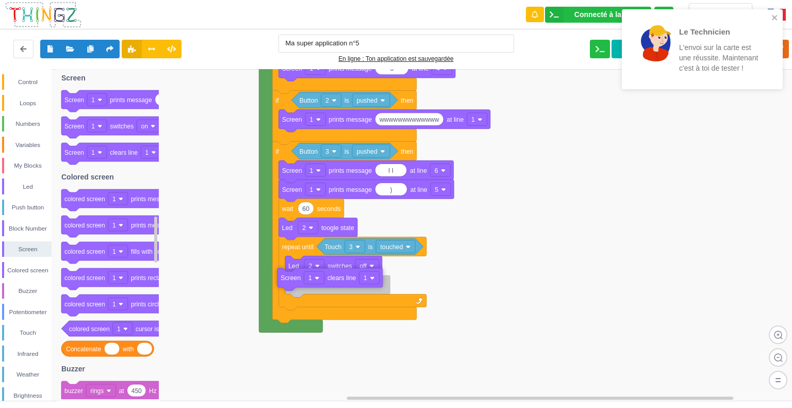
drag, startPoint x: 125, startPoint y: 157, endPoint x: 341, endPoint y: 283, distance: 249.8
click at [341, 283] on div "Control Loops Numbers Variables My Blocks Led Push button Block Number Screen C…" at bounding box center [399, 235] width 799 height 332
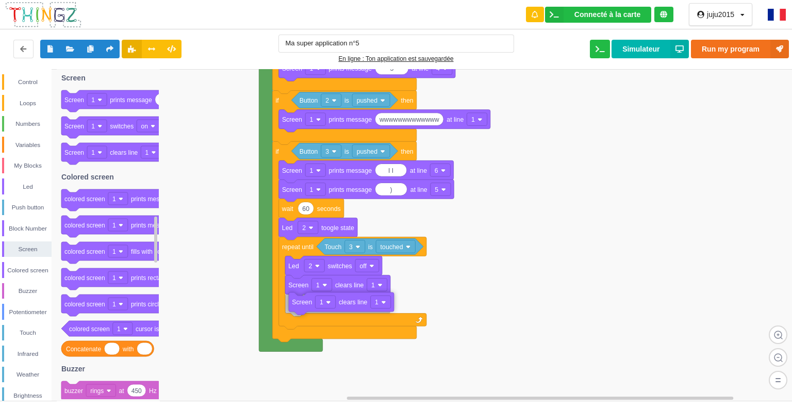
drag, startPoint x: 107, startPoint y: 152, endPoint x: 335, endPoint y: 301, distance: 272.5
click at [334, 301] on div "Control Loops Numbers Variables My Blocks Led Push button Block Number Screen C…" at bounding box center [399, 235] width 799 height 332
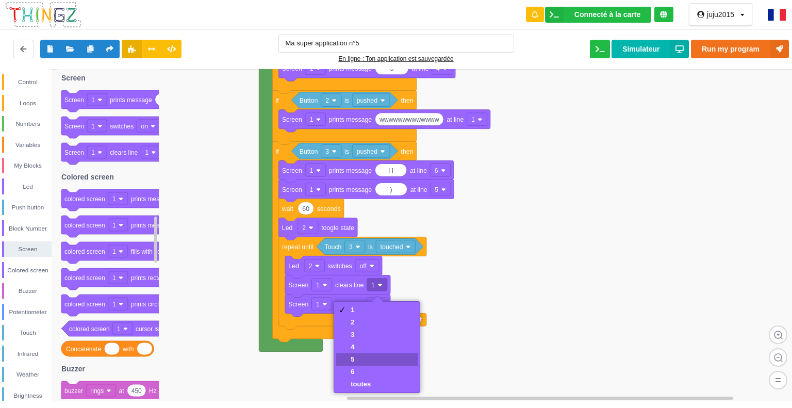
click at [358, 359] on div "5" at bounding box center [361, 359] width 20 height 8
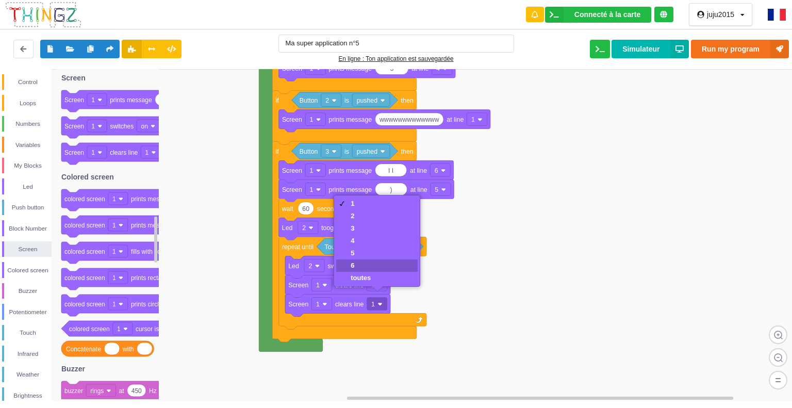
click at [355, 265] on div "6" at bounding box center [361, 265] width 20 height 8
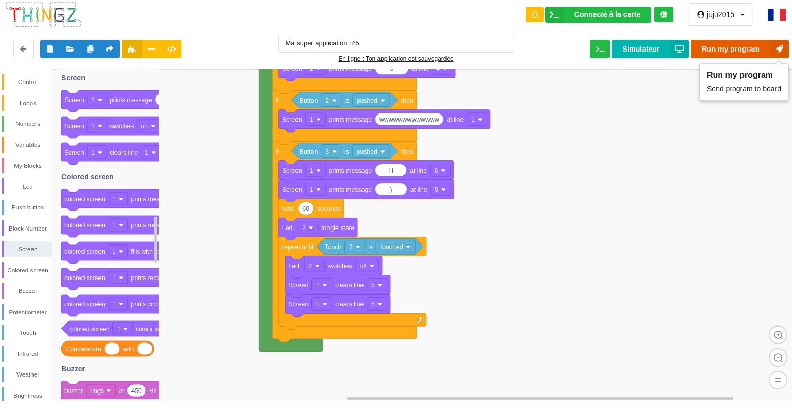
click at [744, 47] on button "Run my program" at bounding box center [740, 49] width 98 height 19
type input "1"
click at [776, 46] on icon at bounding box center [779, 49] width 19 height 19
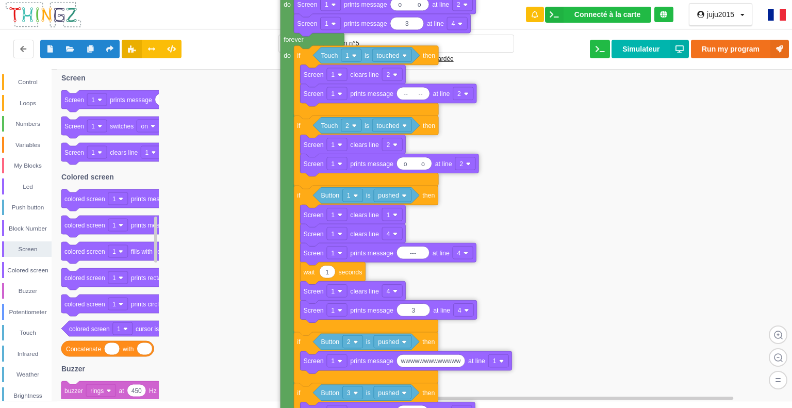
drag, startPoint x: 270, startPoint y: 86, endPoint x: 293, endPoint y: 335, distance: 249.6
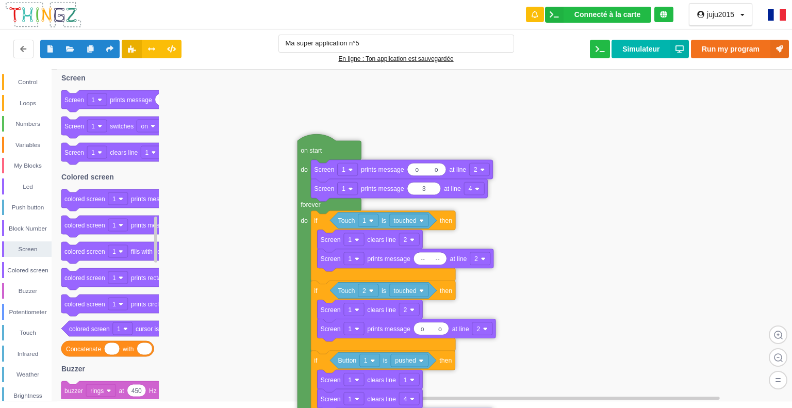
drag, startPoint x: 288, startPoint y: 239, endPoint x: 307, endPoint y: 404, distance: 166.1
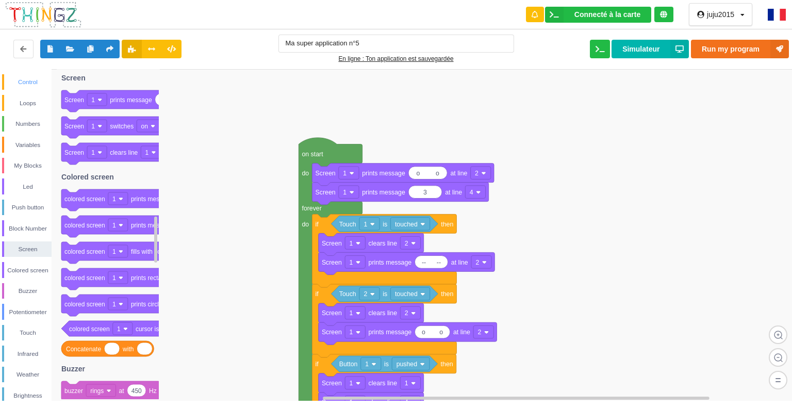
click at [22, 82] on div "Control" at bounding box center [27, 82] width 47 height 10
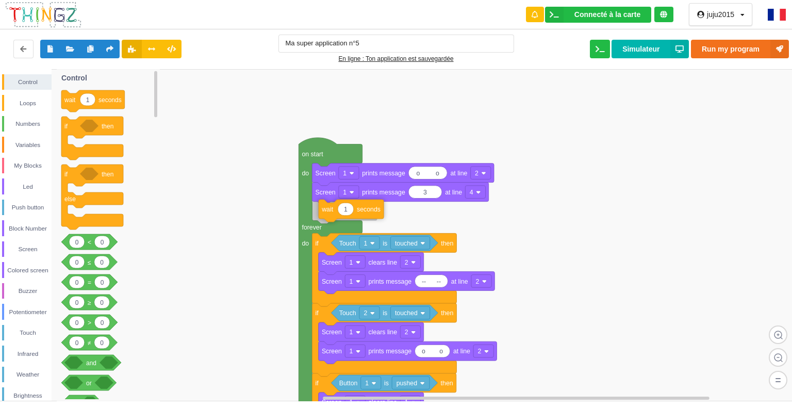
drag, startPoint x: 78, startPoint y: 103, endPoint x: 331, endPoint y: 211, distance: 274.4
click at [332, 211] on div "Control Loops Numbers Variables My Blocks Led Push button Block Number Screen C…" at bounding box center [399, 235] width 799 height 332
type input "1"
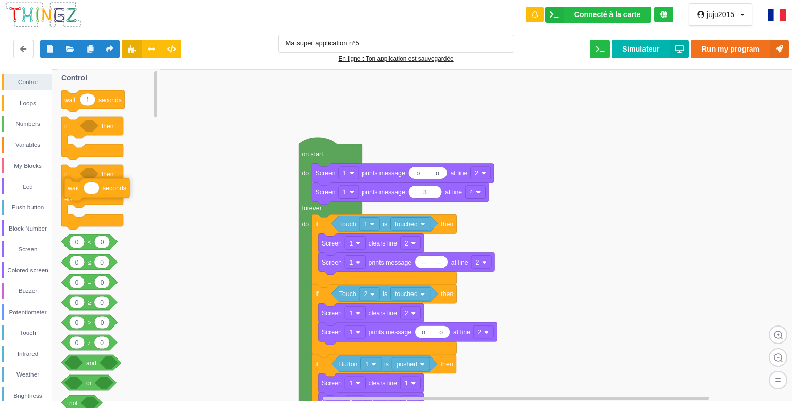
drag, startPoint x: 360, startPoint y: 218, endPoint x: 101, endPoint y: 192, distance: 260.7
click at [24, 182] on div "Led" at bounding box center [27, 187] width 47 height 10
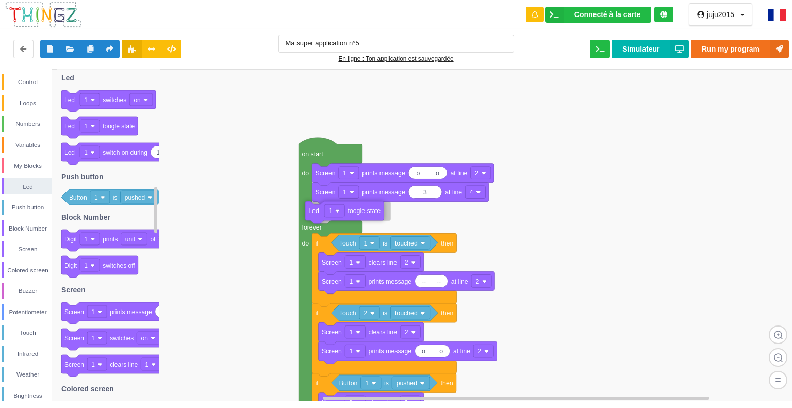
drag, startPoint x: 118, startPoint y: 129, endPoint x: 361, endPoint y: 213, distance: 258.2
click at [361, 213] on div "Control Loops Numbers Variables My Blocks Led Push button Block Number Screen C…" at bounding box center [399, 235] width 799 height 332
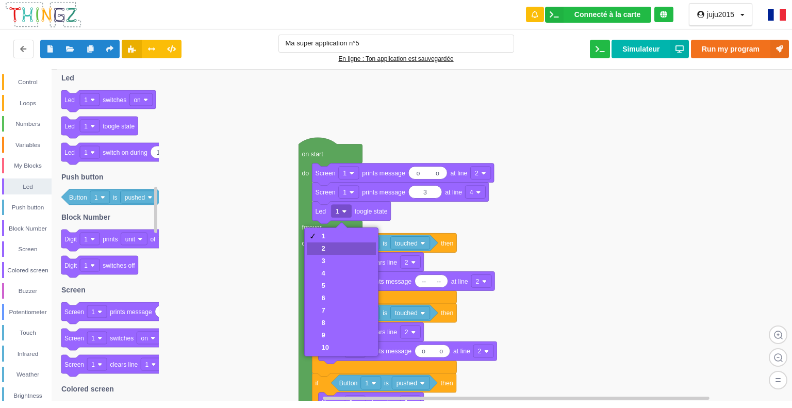
click at [336, 248] on div "2" at bounding box center [341, 248] width 69 height 12
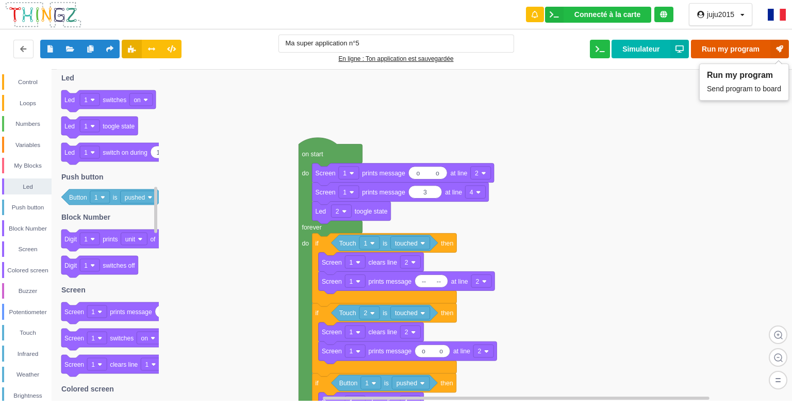
click at [719, 41] on button "Run my program" at bounding box center [740, 49] width 98 height 19
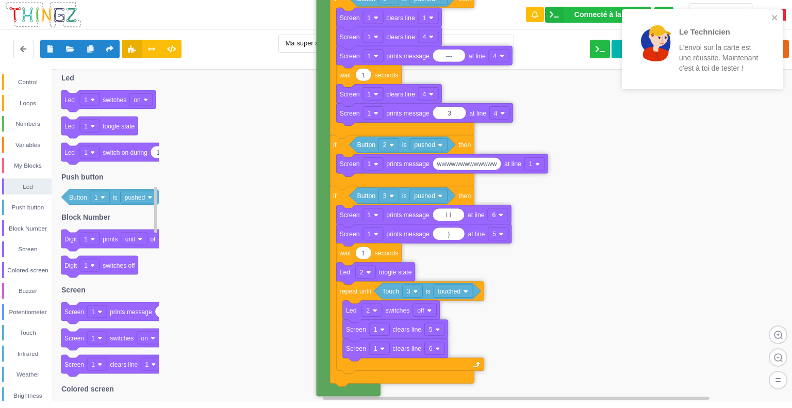
drag, startPoint x: 303, startPoint y: 340, endPoint x: 322, endPoint y: -43, distance: 383.6
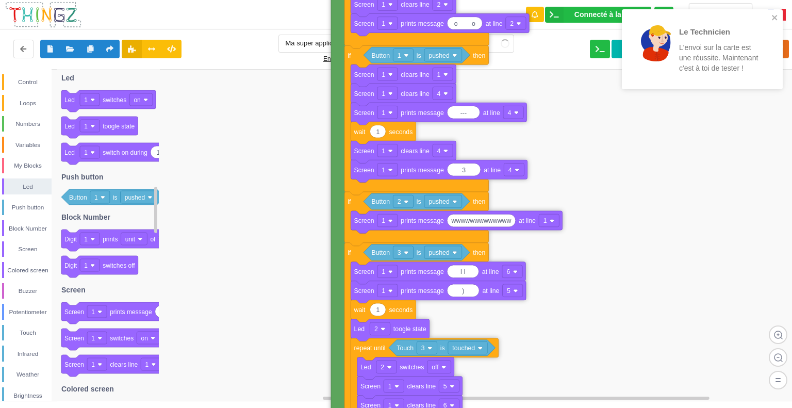
drag, startPoint x: 304, startPoint y: 390, endPoint x: 337, endPoint y: 63, distance: 328.1
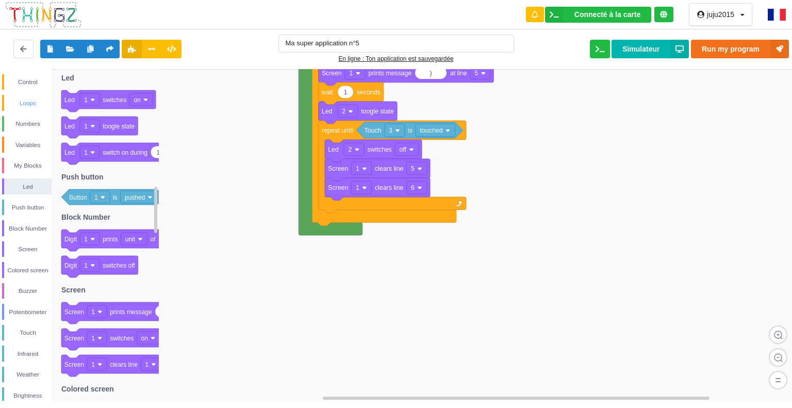
click at [26, 101] on div "Loops" at bounding box center [27, 103] width 47 height 10
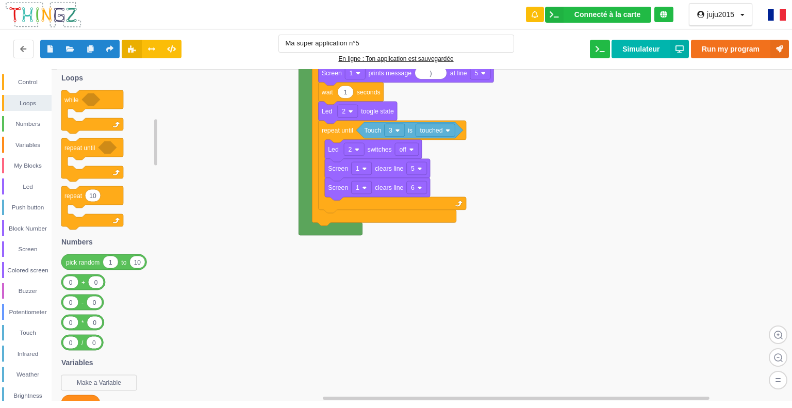
click at [97, 195] on icon at bounding box center [92, 195] width 15 height 12
type input "5000000000000000000"
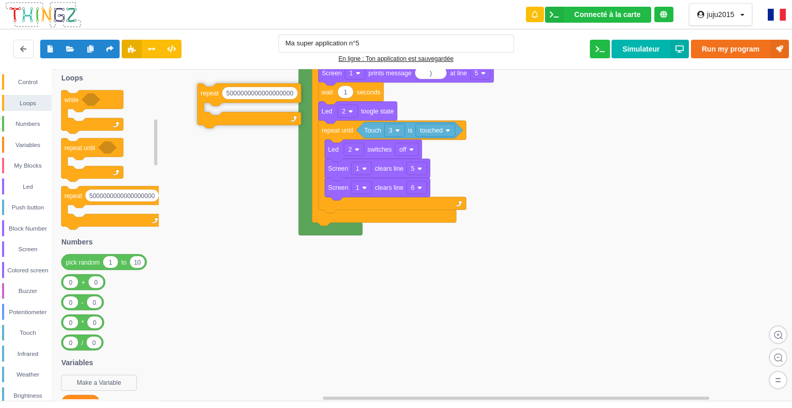
drag, startPoint x: 72, startPoint y: 195, endPoint x: 208, endPoint y: 91, distance: 171.4
click at [208, 92] on div "Control Loops Numbers Variables My Blocks Led Push button Block Number Screen C…" at bounding box center [399, 235] width 799 height 332
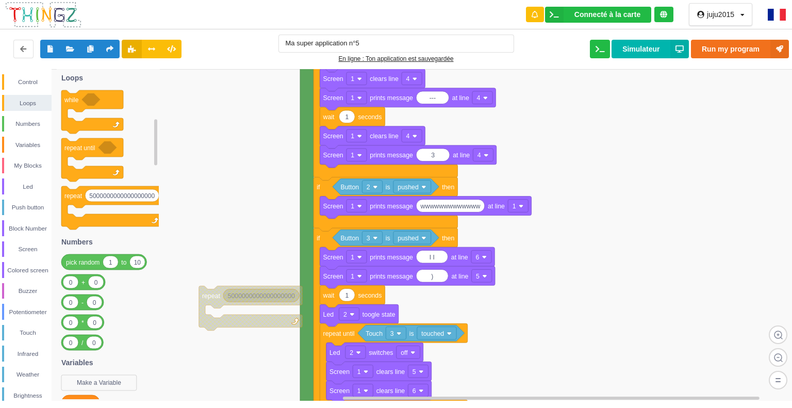
drag, startPoint x: 211, startPoint y: 363, endPoint x: 216, endPoint y: 328, distance: 34.3
click at [215, 327] on rect at bounding box center [399, 235] width 799 height 332
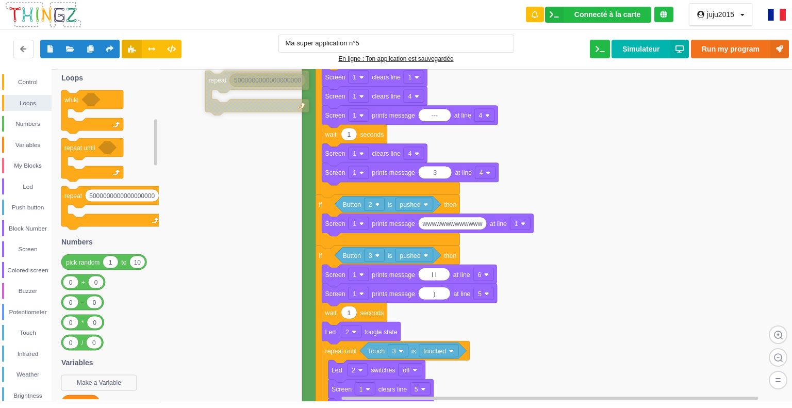
drag, startPoint x: 213, startPoint y: 314, endPoint x: 218, endPoint y: 81, distance: 232.6
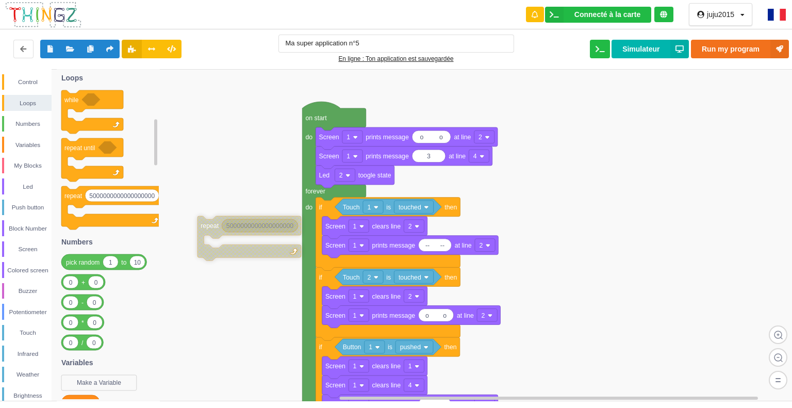
drag, startPoint x: 266, startPoint y: 373, endPoint x: 260, endPoint y: 229, distance: 143.5
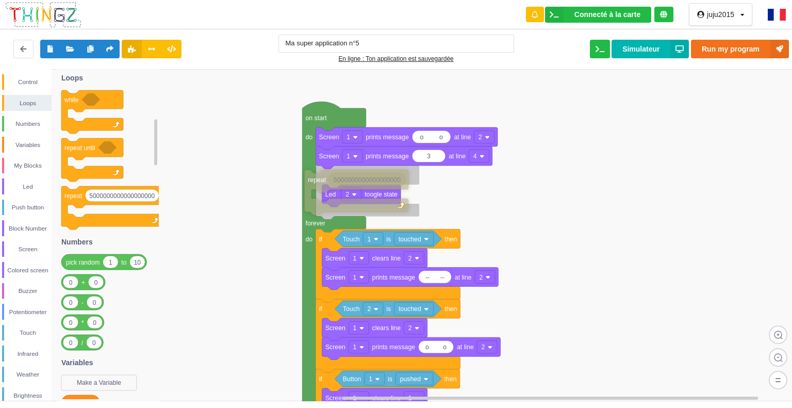
drag, startPoint x: 228, startPoint y: 224, endPoint x: 333, endPoint y: 178, distance: 115.0
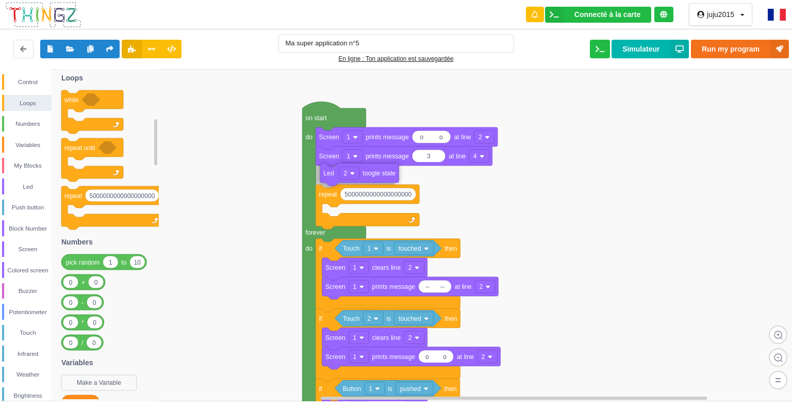
drag, startPoint x: 333, startPoint y: 188, endPoint x: 330, endPoint y: 175, distance: 13.3
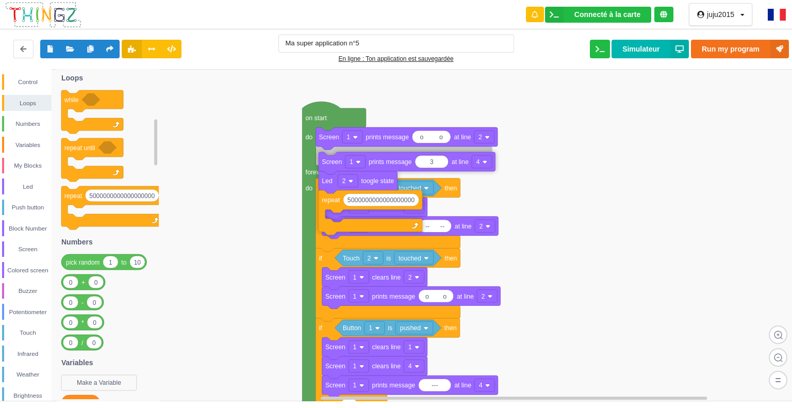
drag, startPoint x: 326, startPoint y: 157, endPoint x: 328, endPoint y: 162, distance: 5.8
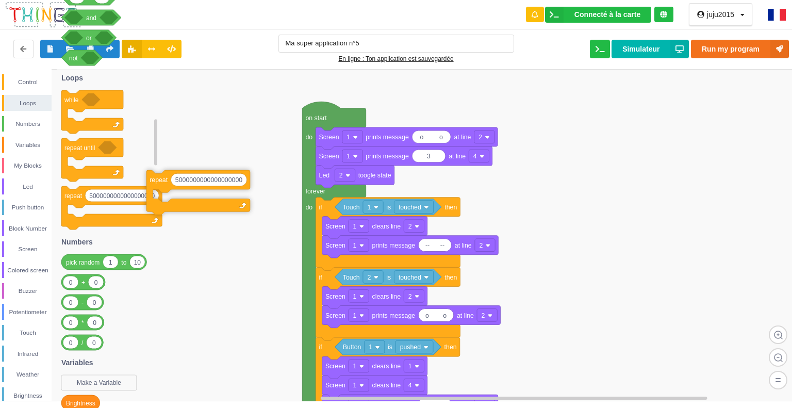
drag, startPoint x: 324, startPoint y: 195, endPoint x: 142, endPoint y: 178, distance: 182.8
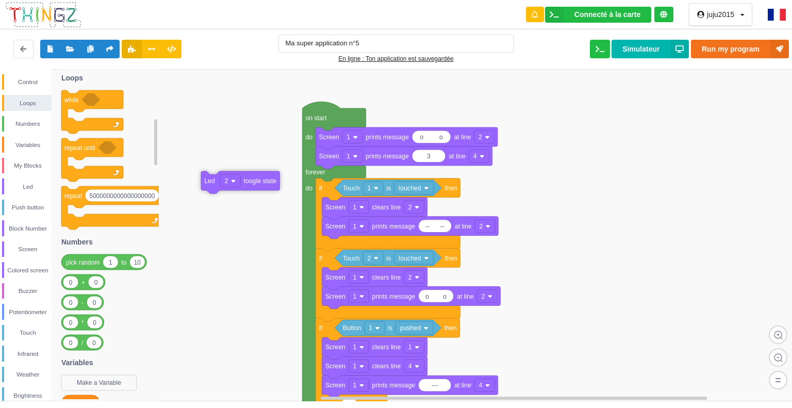
drag, startPoint x: 356, startPoint y: 176, endPoint x: 175, endPoint y: 175, distance: 181.0
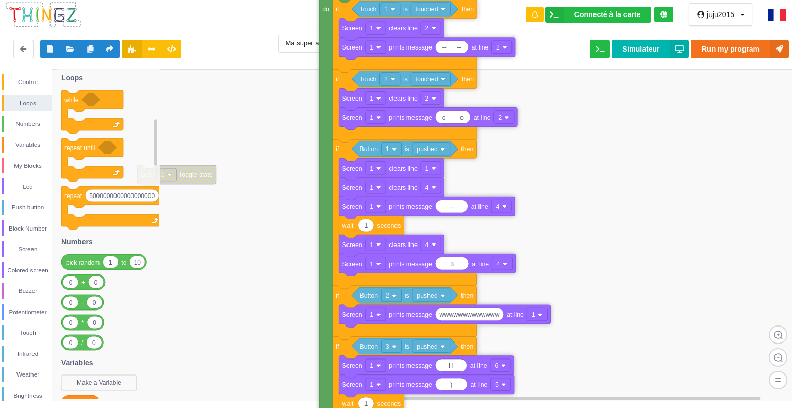
drag, startPoint x: 308, startPoint y: 293, endPoint x: 325, endPoint y: 126, distance: 167.5
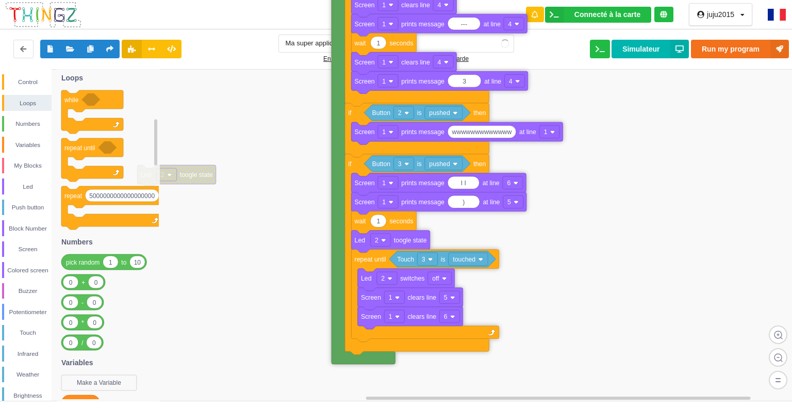
drag, startPoint x: 335, startPoint y: 198, endPoint x: 344, endPoint y: 23, distance: 175.1
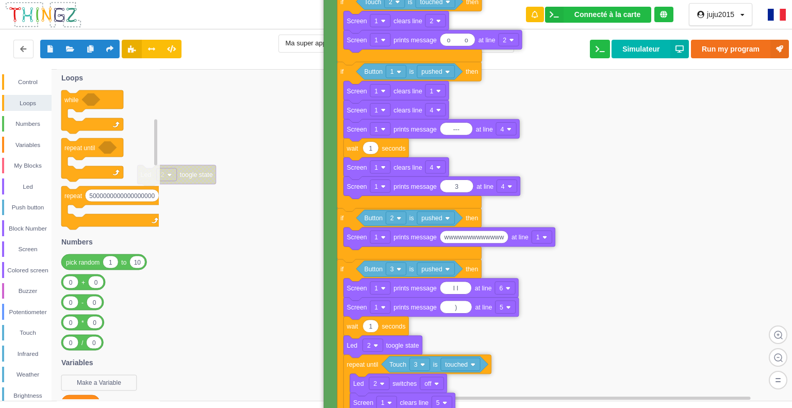
drag, startPoint x: 324, startPoint y: 272, endPoint x: 331, endPoint y: 156, distance: 116.8
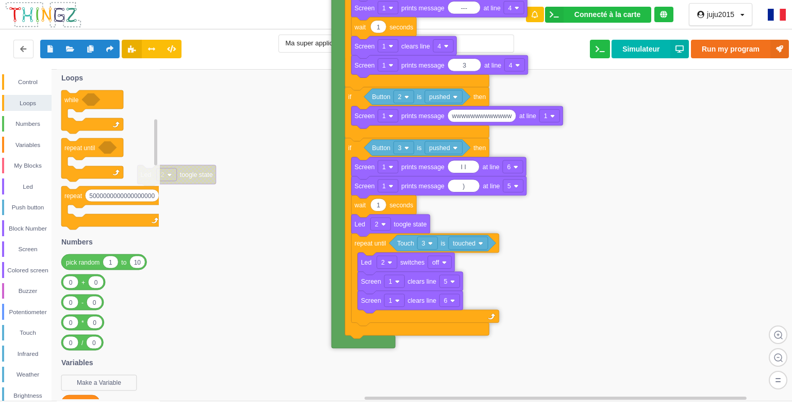
drag, startPoint x: 337, startPoint y: 224, endPoint x: 344, endPoint y: 114, distance: 109.6
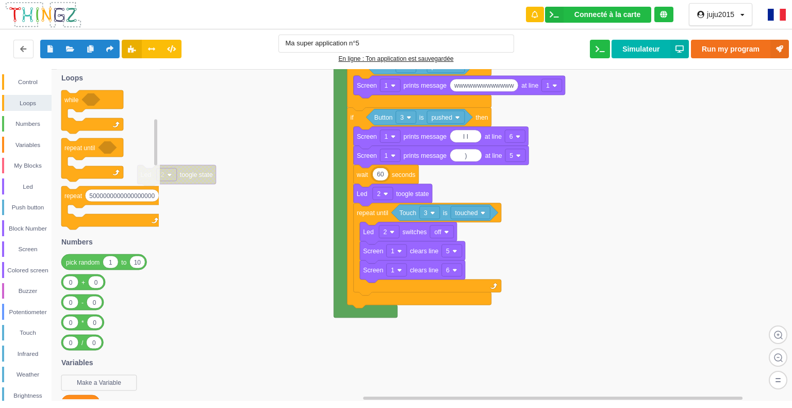
type input "6"
click at [751, 46] on button "Run my program" at bounding box center [740, 49] width 98 height 19
click at [382, 175] on input "30" at bounding box center [380, 174] width 15 height 12
click at [752, 48] on button "Run my program" at bounding box center [740, 49] width 98 height 19
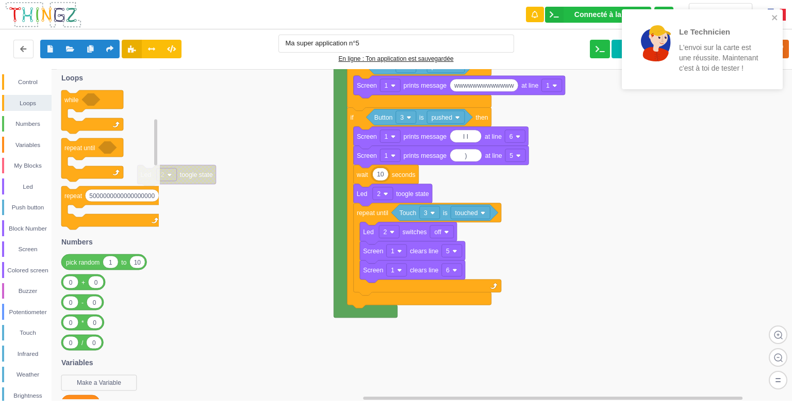
click at [386, 176] on input "10" at bounding box center [380, 174] width 15 height 12
type input "1"
type input "5"
click at [784, 43] on div "Le Technicien L'envoi sur la carte est une réussite. Maintenant c'est à [PERSON…" at bounding box center [396, 197] width 806 height 408
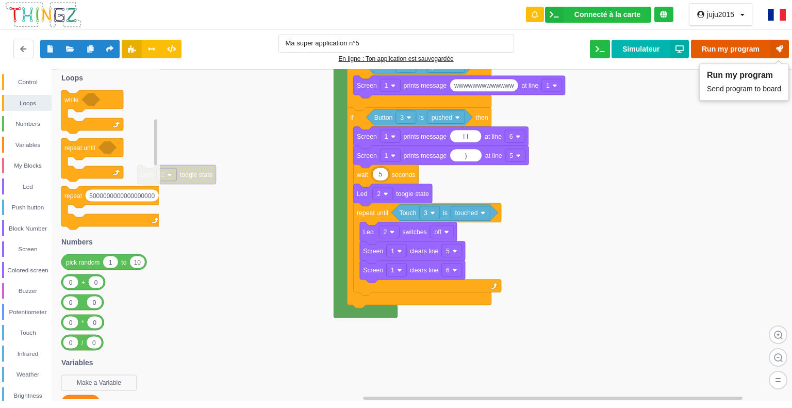
click at [784, 42] on icon at bounding box center [779, 49] width 19 height 19
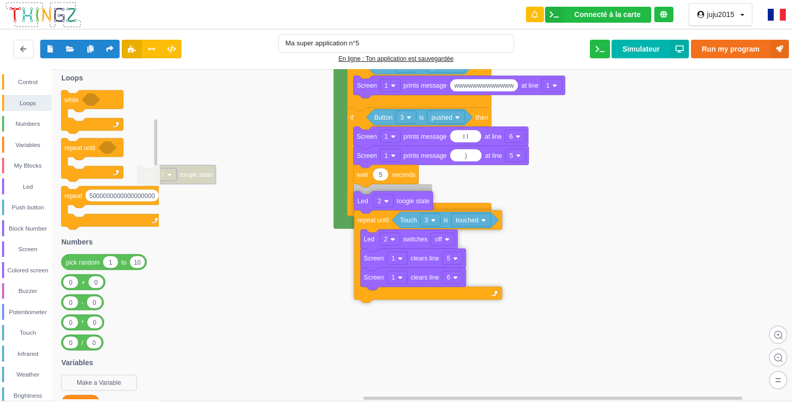
drag, startPoint x: 383, startPoint y: 197, endPoint x: 384, endPoint y: 204, distance: 6.8
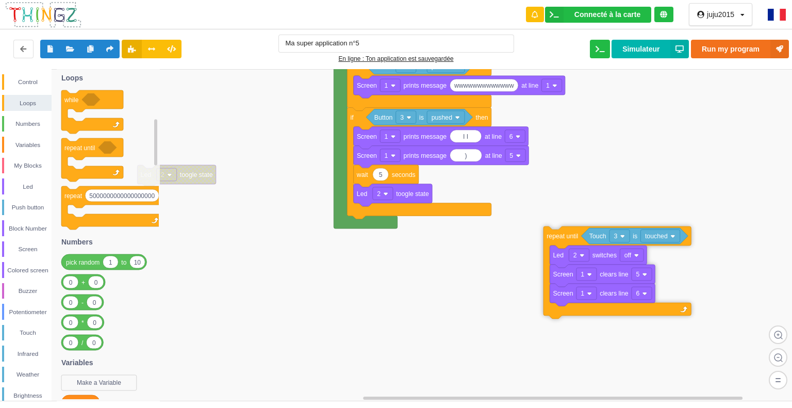
drag, startPoint x: 363, startPoint y: 217, endPoint x: 552, endPoint y: 240, distance: 190.7
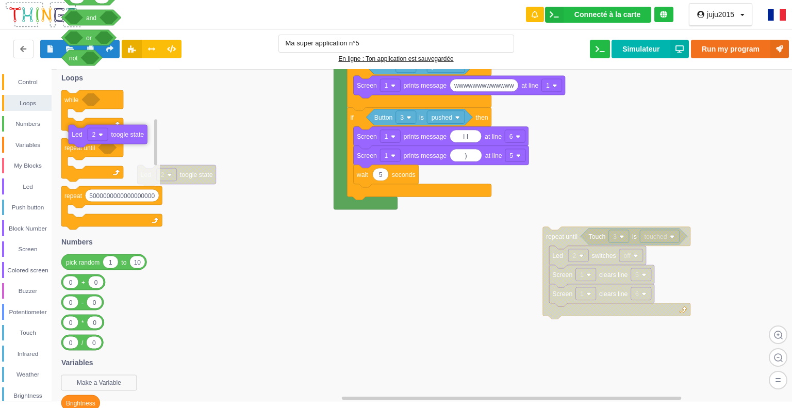
drag, startPoint x: 398, startPoint y: 192, endPoint x: 109, endPoint y: 131, distance: 295.6
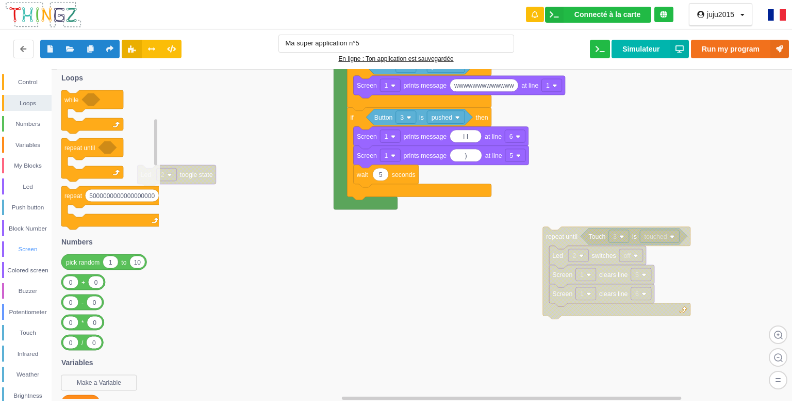
click at [31, 248] on div "Screen" at bounding box center [27, 249] width 47 height 10
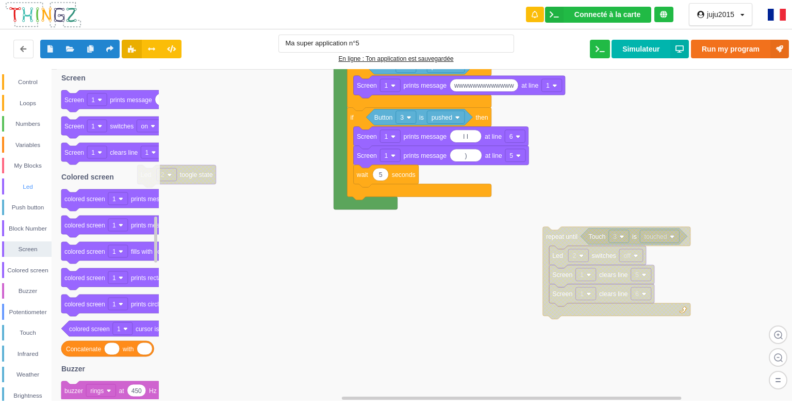
click at [15, 186] on div "Led" at bounding box center [27, 187] width 47 height 10
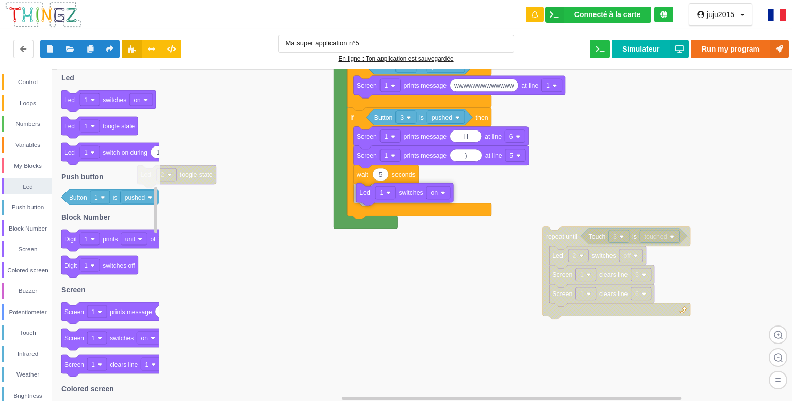
drag, startPoint x: 102, startPoint y: 106, endPoint x: 398, endPoint y: 200, distance: 310.5
click at [398, 200] on div "Control Loops Numbers Variables My Blocks Led Push button Block Number Screen C…" at bounding box center [399, 235] width 799 height 332
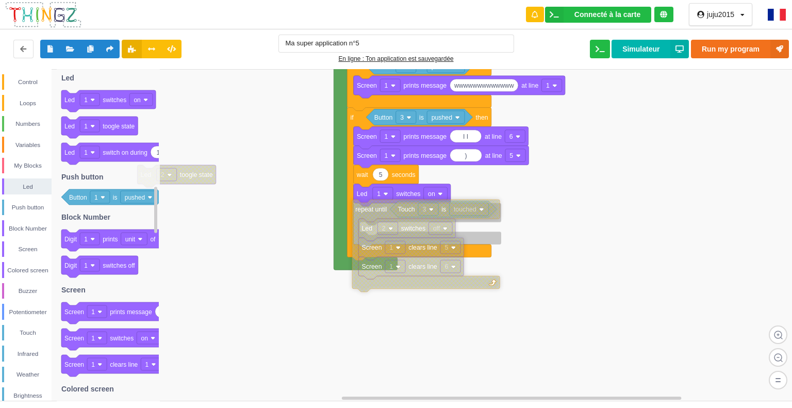
drag, startPoint x: 567, startPoint y: 241, endPoint x: 377, endPoint y: 213, distance: 192.2
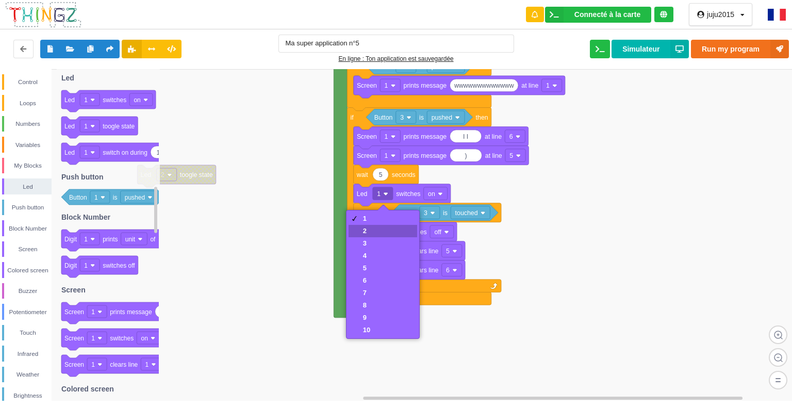
click at [384, 227] on div "2" at bounding box center [383, 231] width 69 height 12
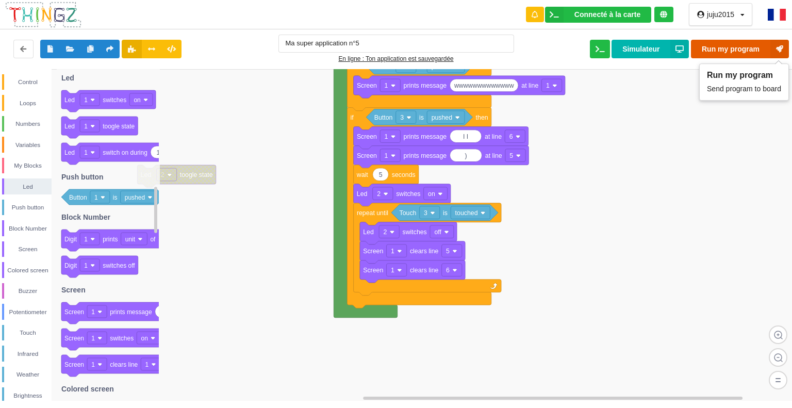
click at [766, 45] on button "Run my program" at bounding box center [740, 49] width 98 height 19
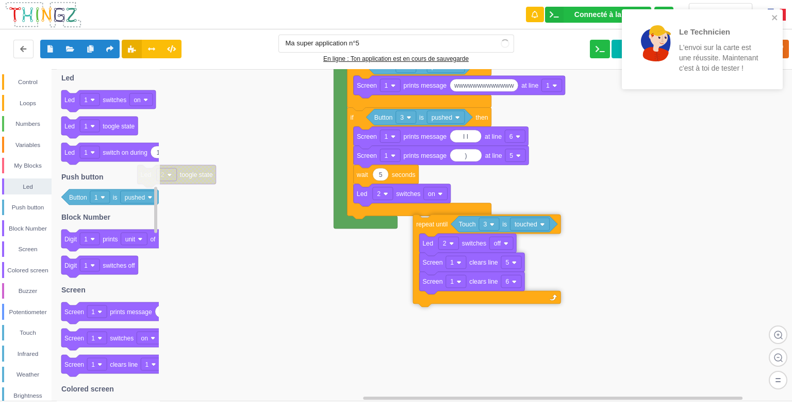
drag, startPoint x: 370, startPoint y: 222, endPoint x: 517, endPoint y: 229, distance: 147.6
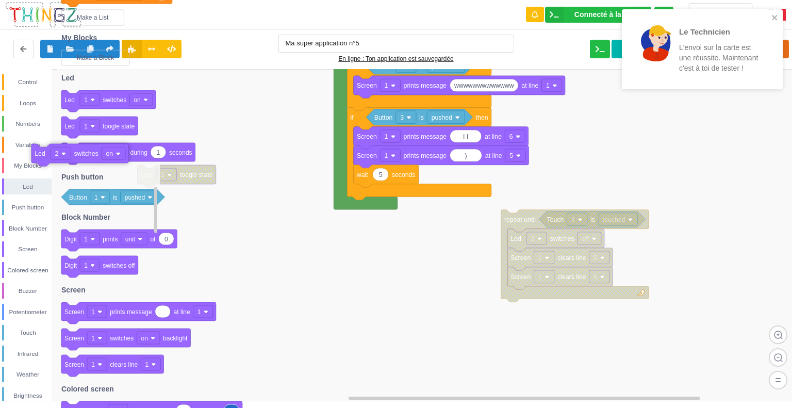
drag, startPoint x: 413, startPoint y: 196, endPoint x: 92, endPoint y: 155, distance: 323.4
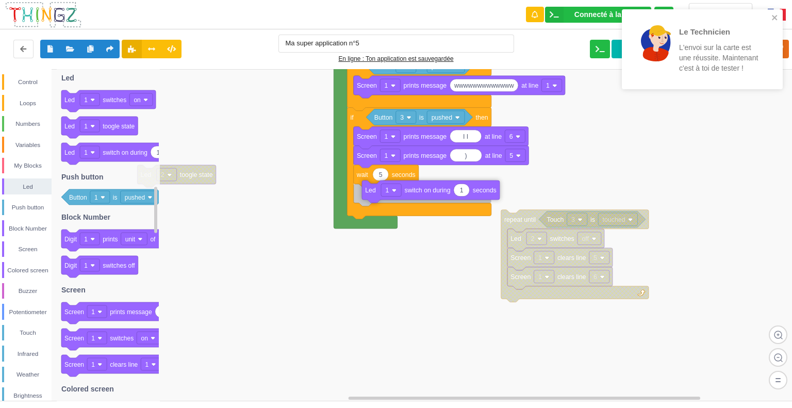
drag, startPoint x: 109, startPoint y: 157, endPoint x: 410, endPoint y: 196, distance: 303.2
click at [410, 195] on div "Control Loops Numbers Variables My Blocks Led Push button Block Number Screen C…" at bounding box center [399, 235] width 799 height 332
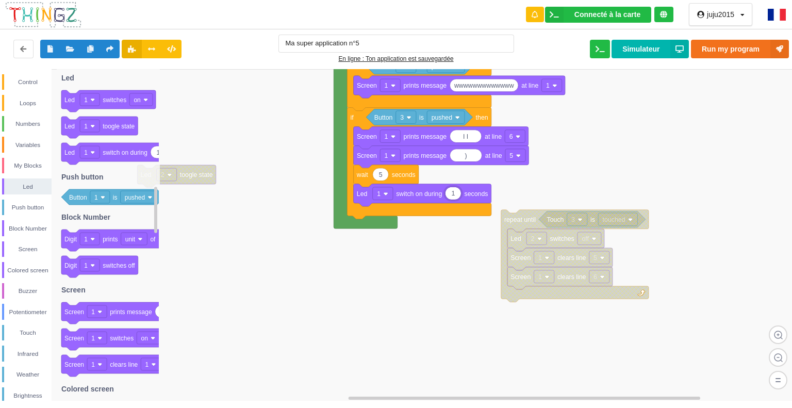
type input "5"
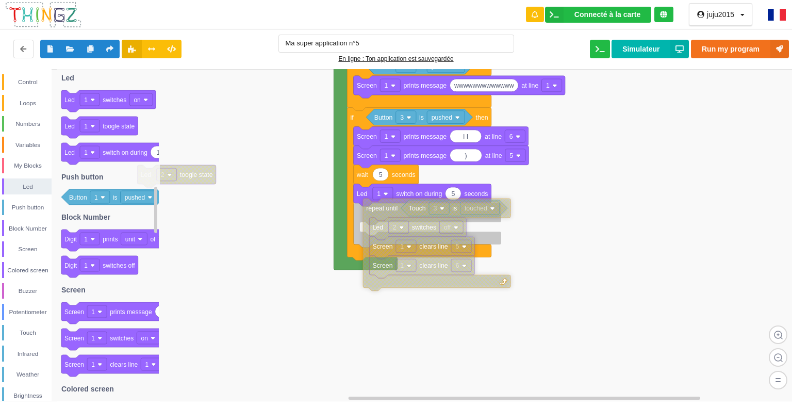
drag, startPoint x: 514, startPoint y: 219, endPoint x: 376, endPoint y: 208, distance: 138.1
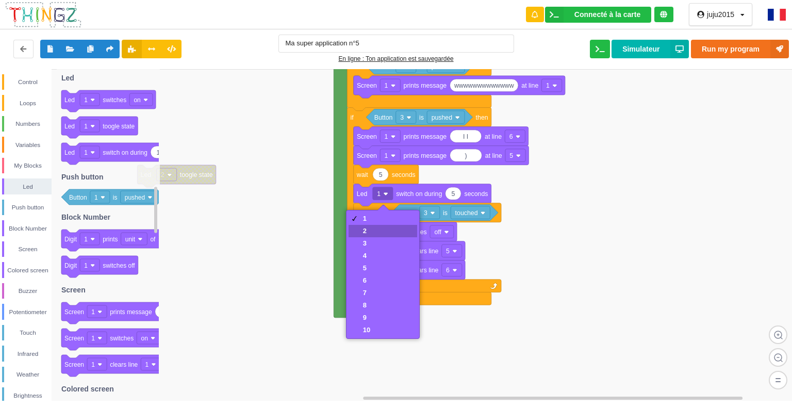
click at [377, 235] on div "2" at bounding box center [383, 231] width 69 height 12
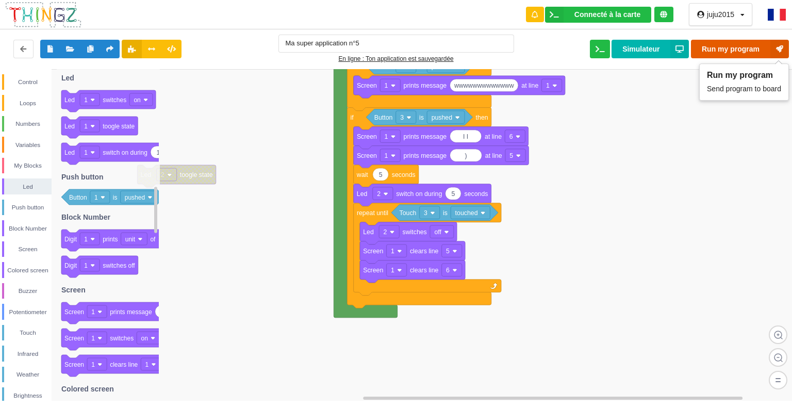
click at [742, 49] on button "Run my program" at bounding box center [740, 49] width 98 height 19
click at [625, 136] on rect at bounding box center [399, 235] width 799 height 332
click at [599, 51] on icon at bounding box center [600, 48] width 9 height 6
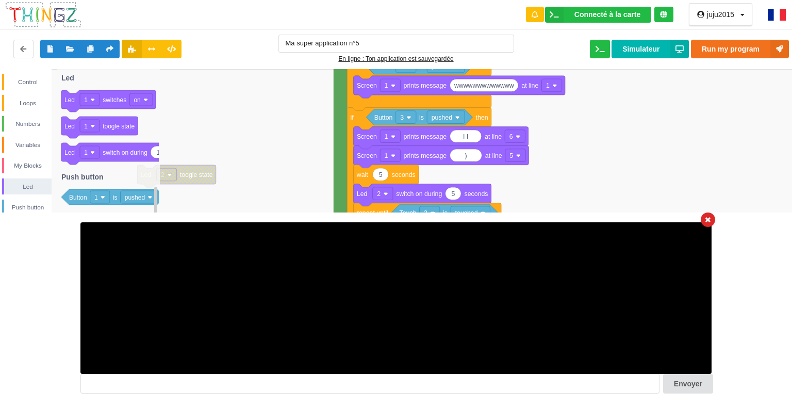
click at [705, 222] on icon at bounding box center [707, 220] width 5 height 7
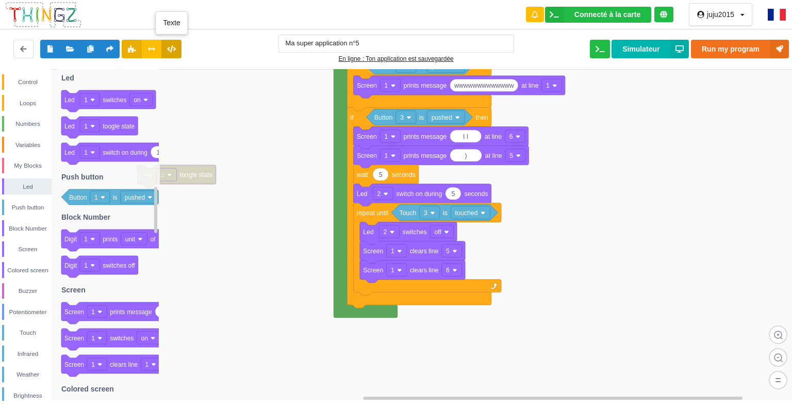
click at [171, 51] on icon at bounding box center [171, 48] width 9 height 6
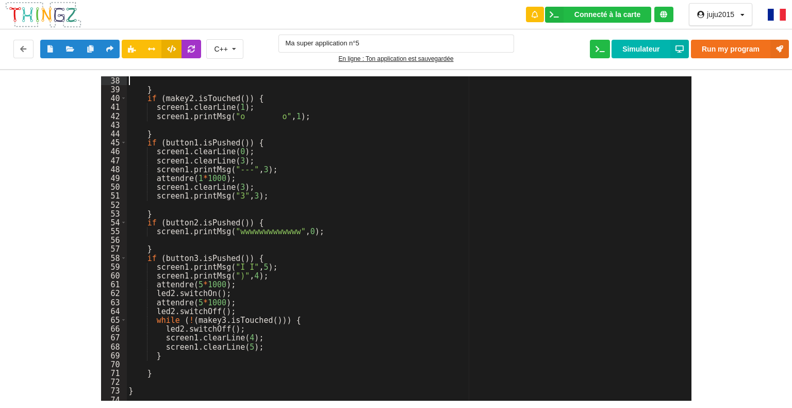
scroll to position [328, 0]
drag, startPoint x: 486, startPoint y: 240, endPoint x: 460, endPoint y: 77, distance: 165.1
click at [460, 77] on div "} if ( makey2 . isTouched ( )) { screen1 . clearLine ( 1 ) ; screen1 . printMsg…" at bounding box center [405, 247] width 557 height 342
click at [235, 48] on icon at bounding box center [233, 49] width 15 height 19
click at [226, 89] on span "Python" at bounding box center [226, 87] width 23 height 8
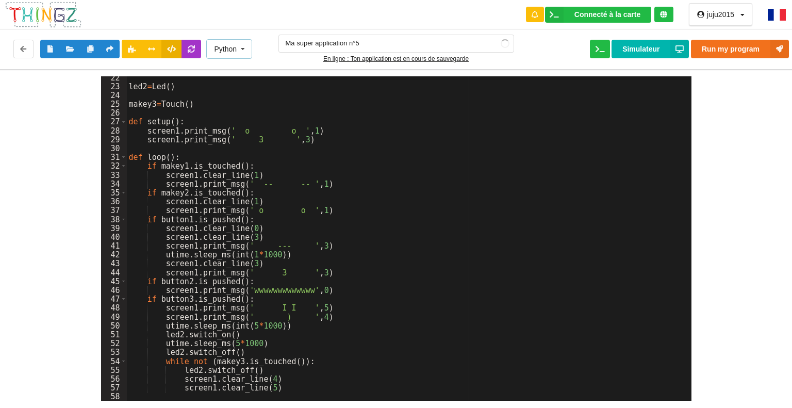
scroll to position [189, 0]
click at [126, 50] on button at bounding box center [132, 49] width 20 height 19
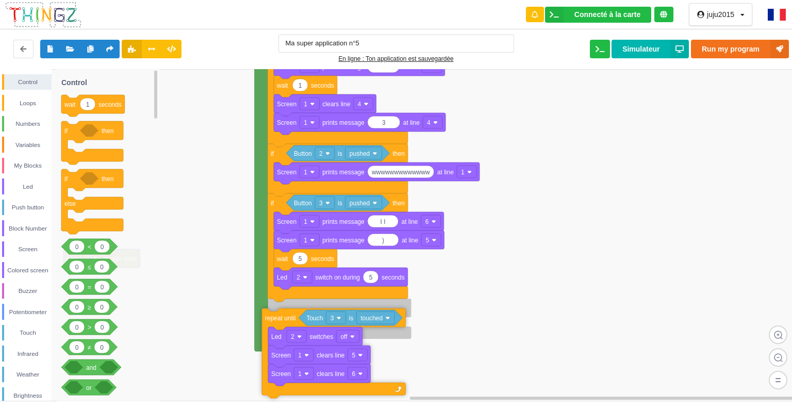
drag, startPoint x: 285, startPoint y: 301, endPoint x: 273, endPoint y: 323, distance: 25.1
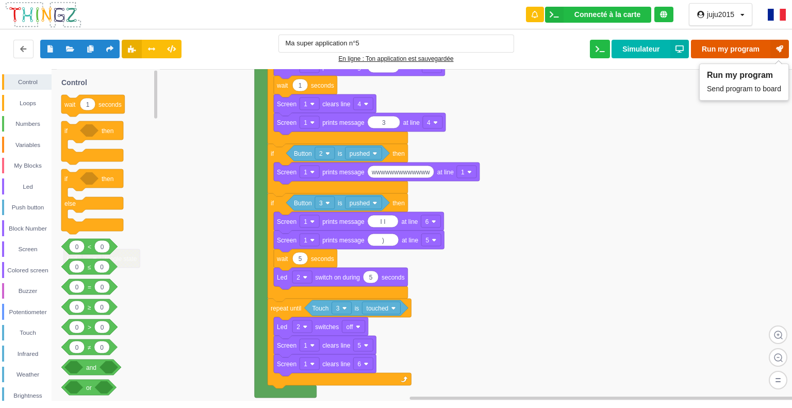
click at [720, 49] on button "Run my program" at bounding box center [740, 49] width 98 height 19
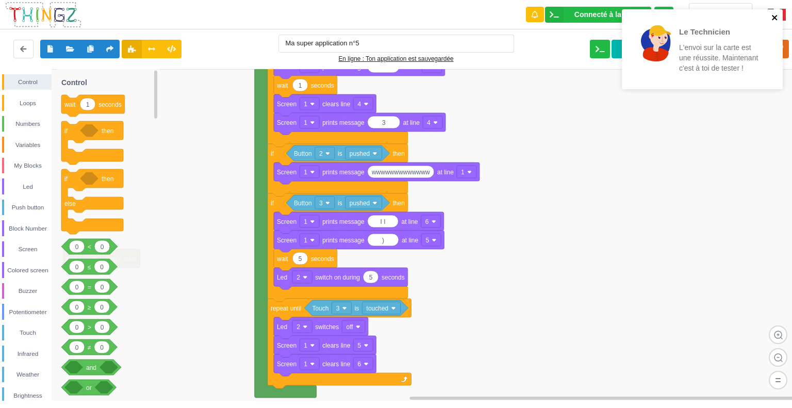
click at [778, 19] on icon "close" at bounding box center [774, 17] width 7 height 8
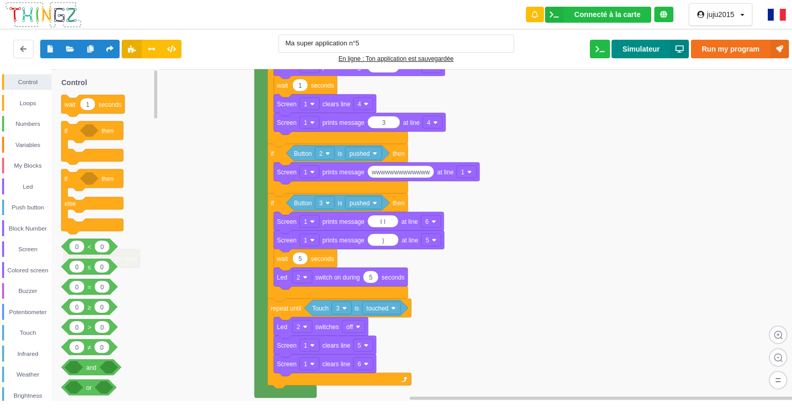
click at [638, 51] on button "Simulateur" at bounding box center [650, 49] width 77 height 19
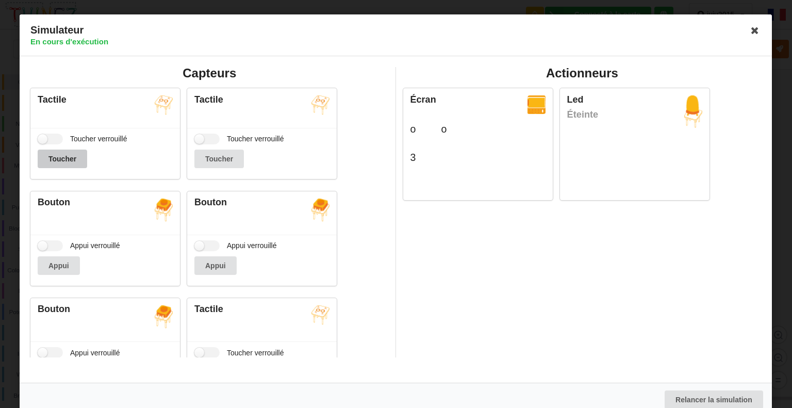
click at [69, 157] on button "Toucher" at bounding box center [63, 159] width 50 height 19
click at [214, 154] on button "Toucher" at bounding box center [219, 159] width 50 height 19
click at [63, 267] on button "Appui" at bounding box center [59, 265] width 42 height 19
click at [212, 264] on button "Appui" at bounding box center [215, 265] width 42 height 19
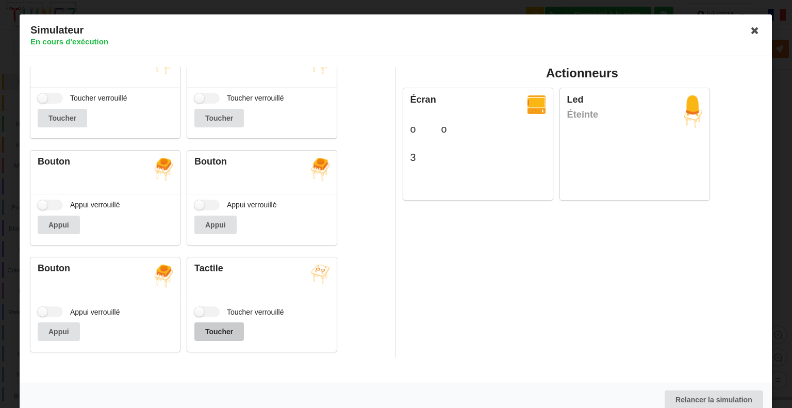
click at [217, 328] on button "Toucher" at bounding box center [219, 331] width 50 height 19
click at [64, 328] on button "Appui" at bounding box center [59, 331] width 42 height 19
click at [751, 31] on icon at bounding box center [755, 30] width 17 height 17
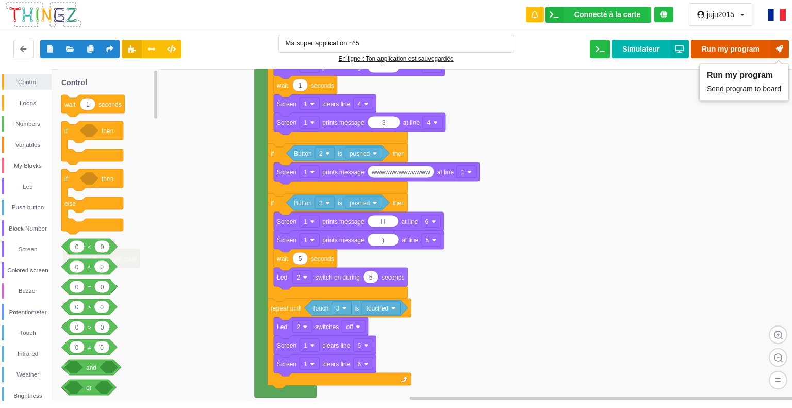
click at [748, 49] on button "Run my program" at bounding box center [740, 49] width 98 height 19
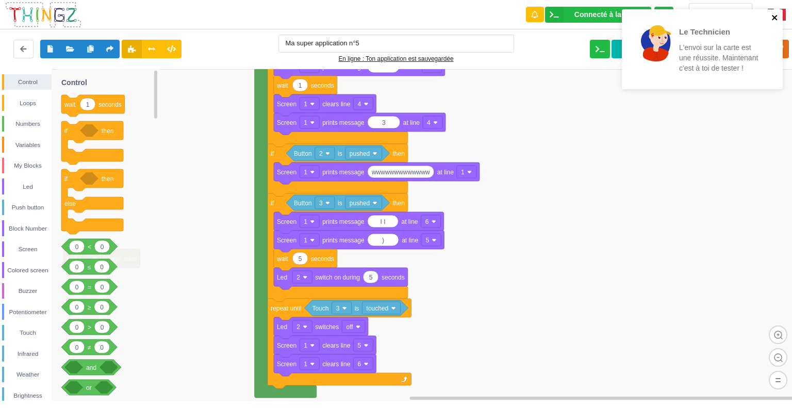
click at [775, 17] on icon "close" at bounding box center [774, 17] width 5 height 5
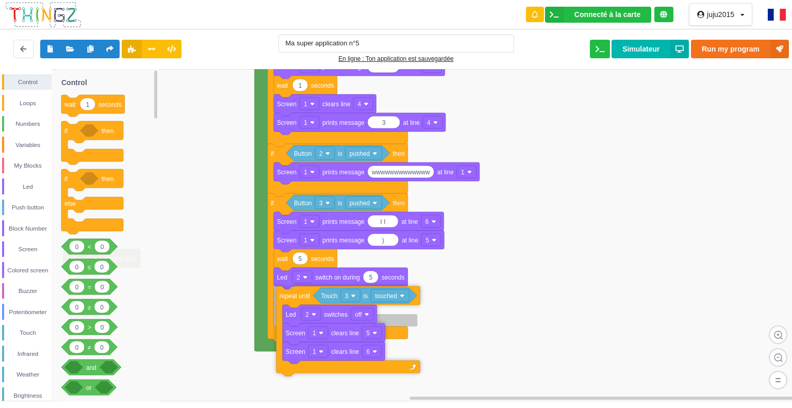
drag, startPoint x: 286, startPoint y: 313, endPoint x: 294, endPoint y: 301, distance: 15.2
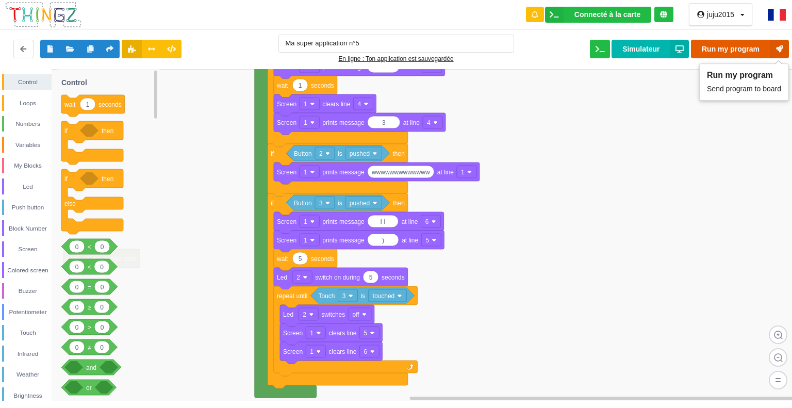
click at [704, 52] on button "Run my program" at bounding box center [740, 49] width 98 height 19
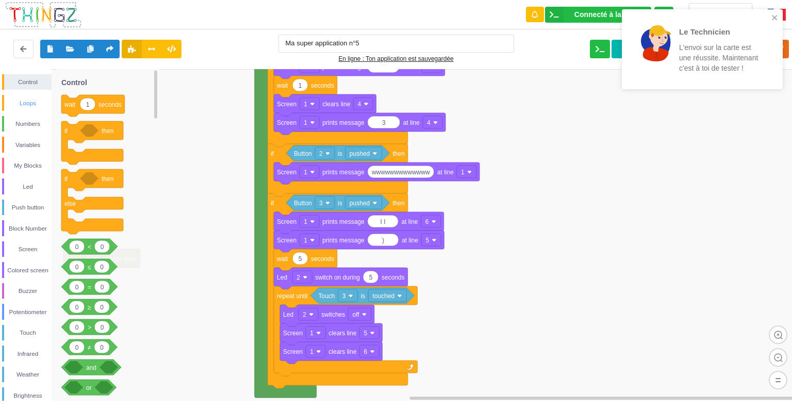
click at [27, 104] on div "Loops" at bounding box center [27, 103] width 47 height 10
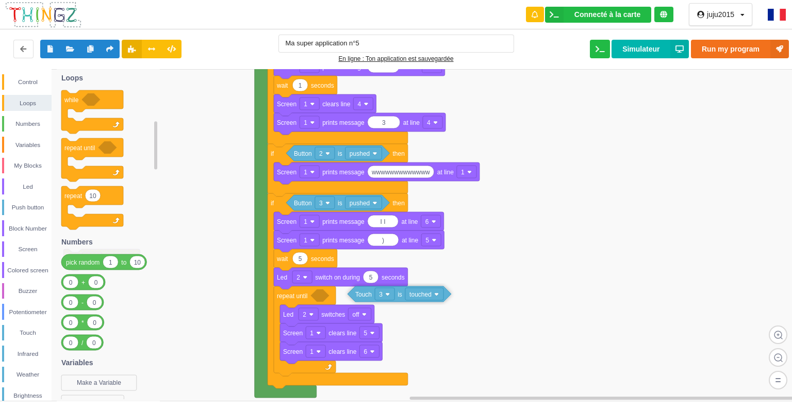
drag, startPoint x: 343, startPoint y: 301, endPoint x: 380, endPoint y: 298, distance: 36.2
drag, startPoint x: 386, startPoint y: 293, endPoint x: 343, endPoint y: 293, distance: 42.8
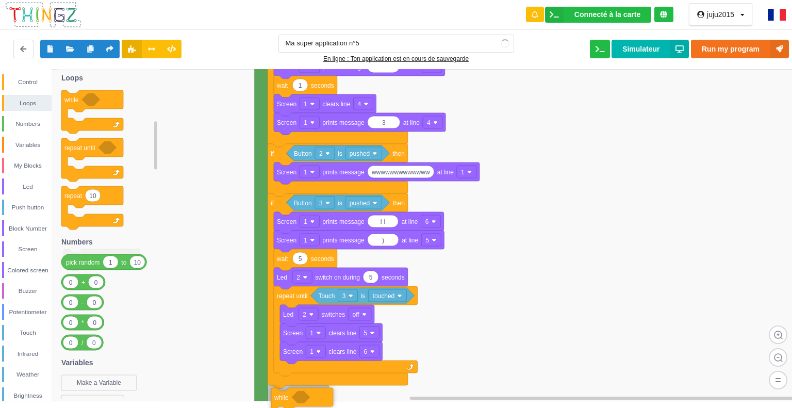
drag, startPoint x: 76, startPoint y: 101, endPoint x: 286, endPoint y: 399, distance: 364.5
click at [286, 399] on div "Control Loops Numbers Variables My Blocks Led Push button Block Number Screen C…" at bounding box center [399, 235] width 799 height 332
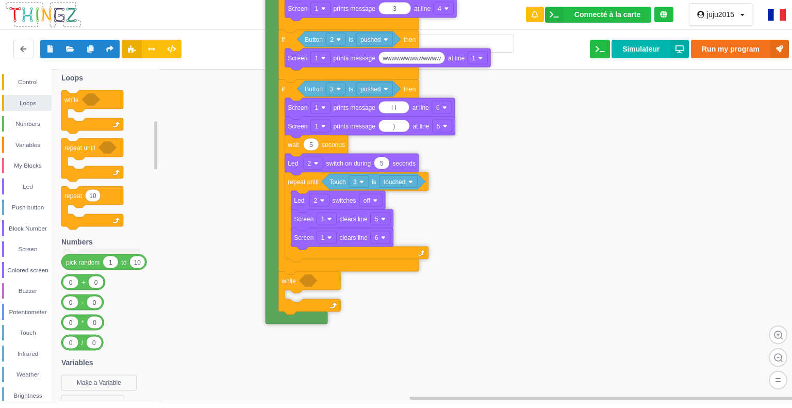
drag, startPoint x: 266, startPoint y: 381, endPoint x: 275, endPoint y: 234, distance: 147.3
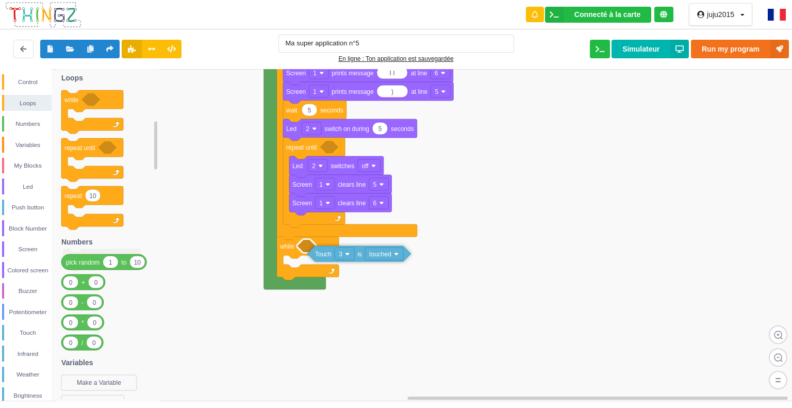
drag, startPoint x: 347, startPoint y: 144, endPoint x: 331, endPoint y: 249, distance: 105.3
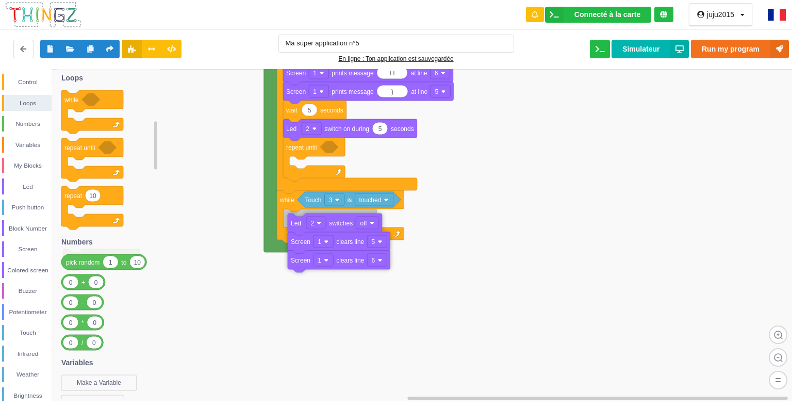
drag, startPoint x: 338, startPoint y: 167, endPoint x: 336, endPoint y: 217, distance: 50.1
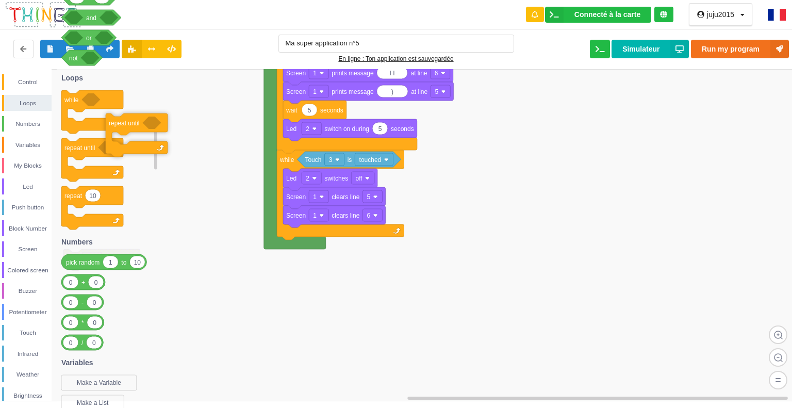
drag, startPoint x: 318, startPoint y: 151, endPoint x: 99, endPoint y: 128, distance: 219.9
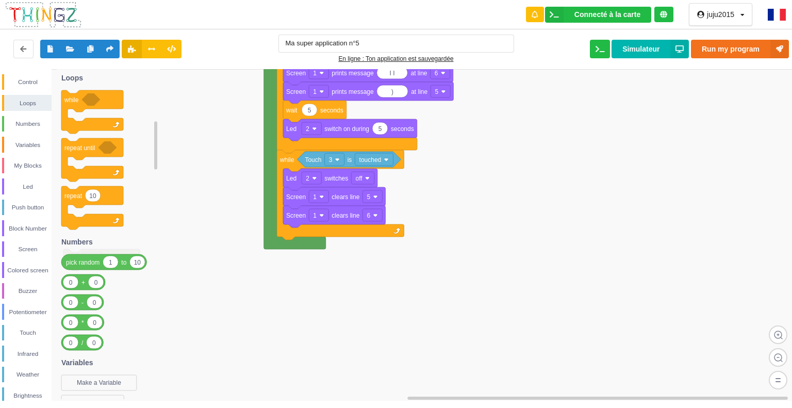
drag, startPoint x: 792, startPoint y: 101, endPoint x: 792, endPoint y: 87, distance: 13.9
click at [792, 90] on rect at bounding box center [399, 235] width 799 height 332
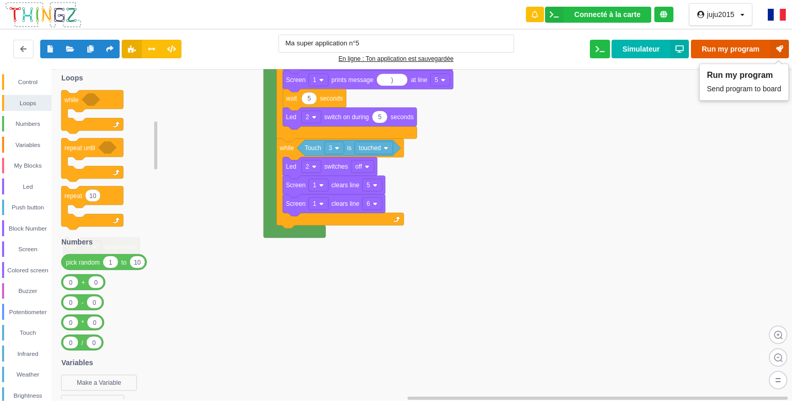
click at [739, 42] on button "Run my program" at bounding box center [740, 49] width 98 height 19
